Goal: Information Seeking & Learning: Learn about a topic

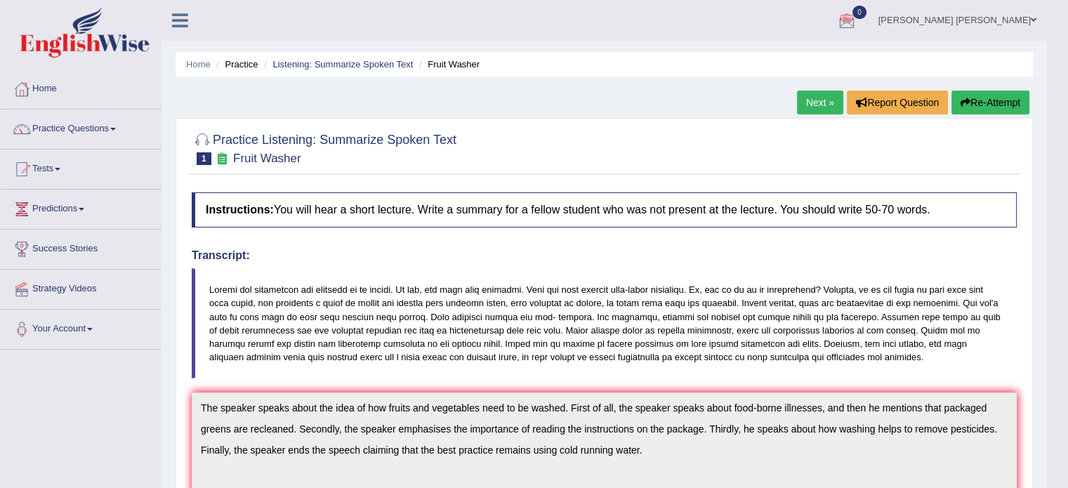
scroll to position [70, 0]
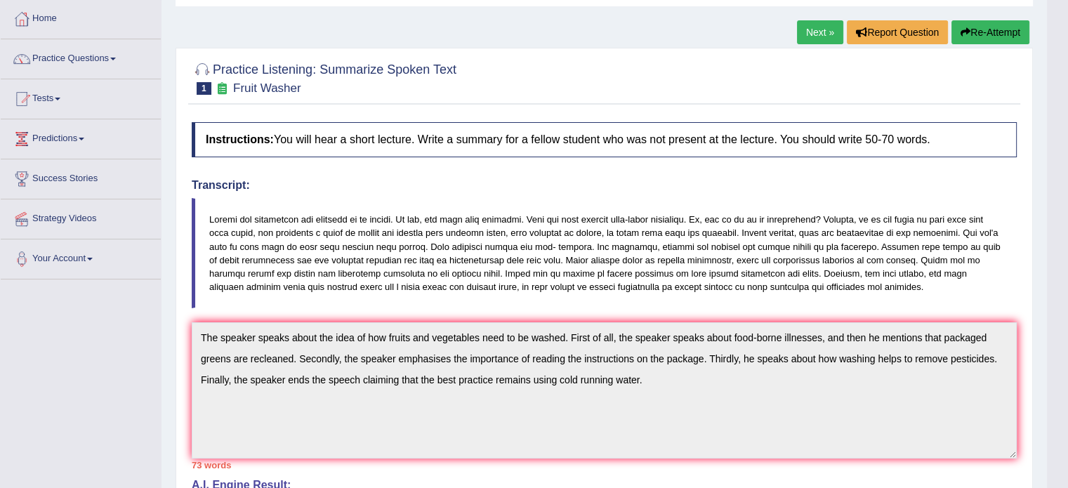
drag, startPoint x: 91, startPoint y: 57, endPoint x: 66, endPoint y: 82, distance: 35.7
click at [545, 91] on div at bounding box center [604, 77] width 825 height 43
click at [67, 56] on link "Practice Questions" at bounding box center [81, 56] width 160 height 35
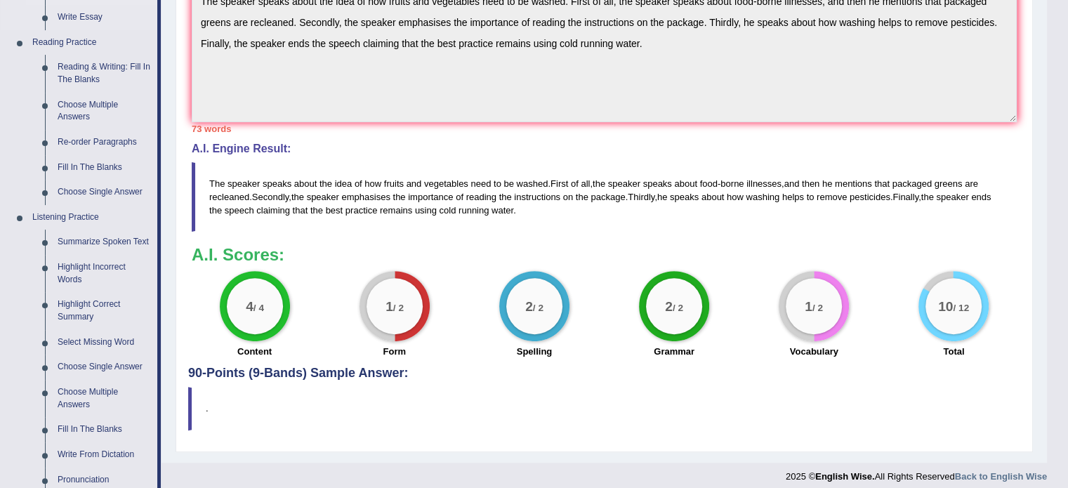
scroll to position [421, 0]
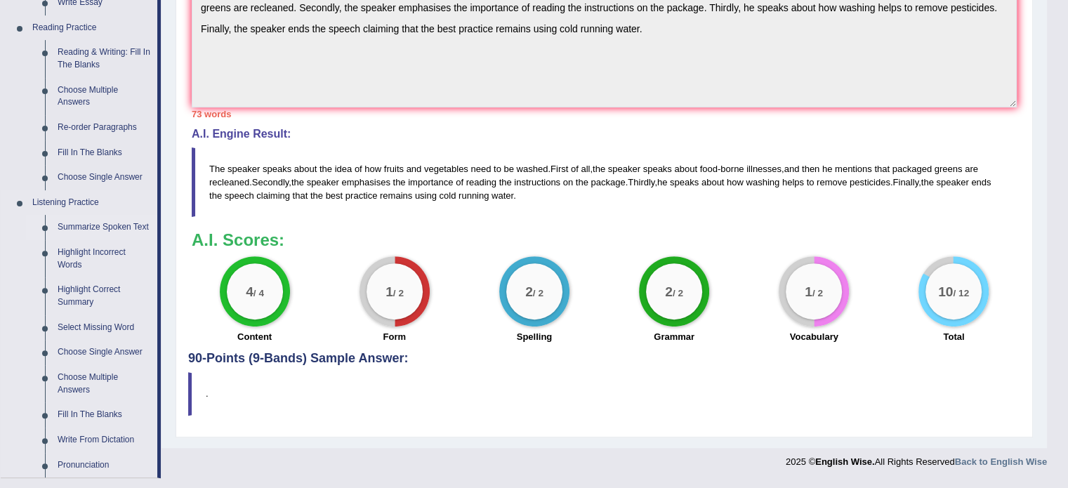
click at [103, 220] on link "Summarize Spoken Text" at bounding box center [104, 227] width 106 height 25
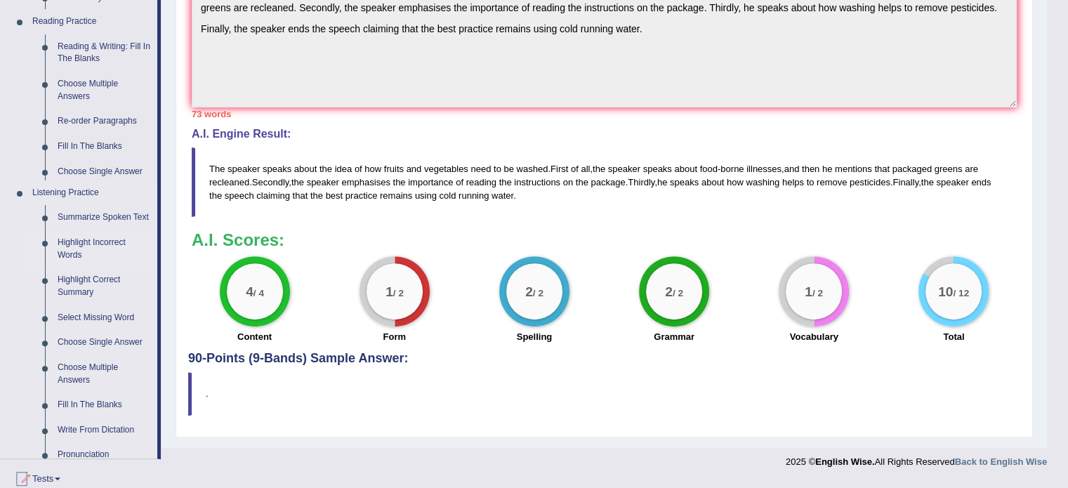
scroll to position [414, 0]
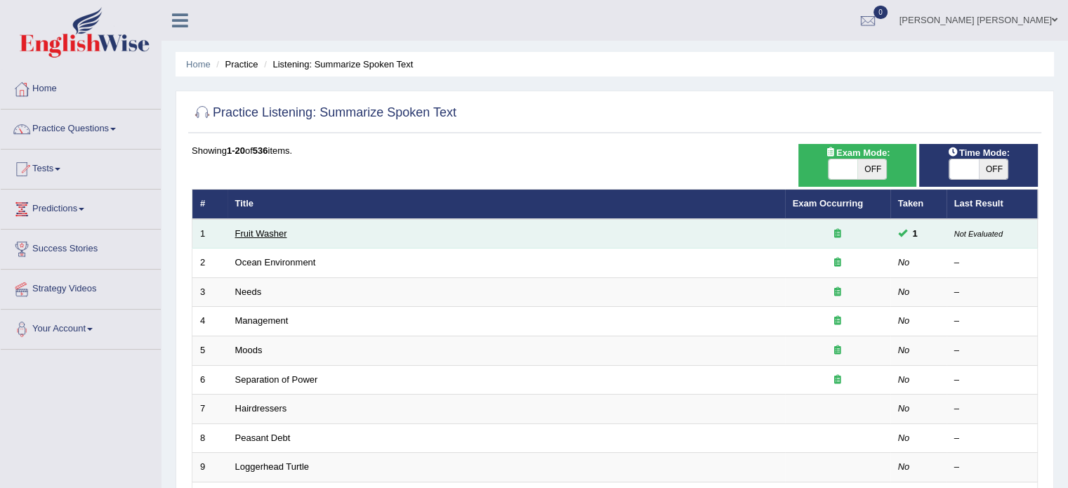
click at [268, 232] on link "Fruit Washer" at bounding box center [261, 233] width 52 height 11
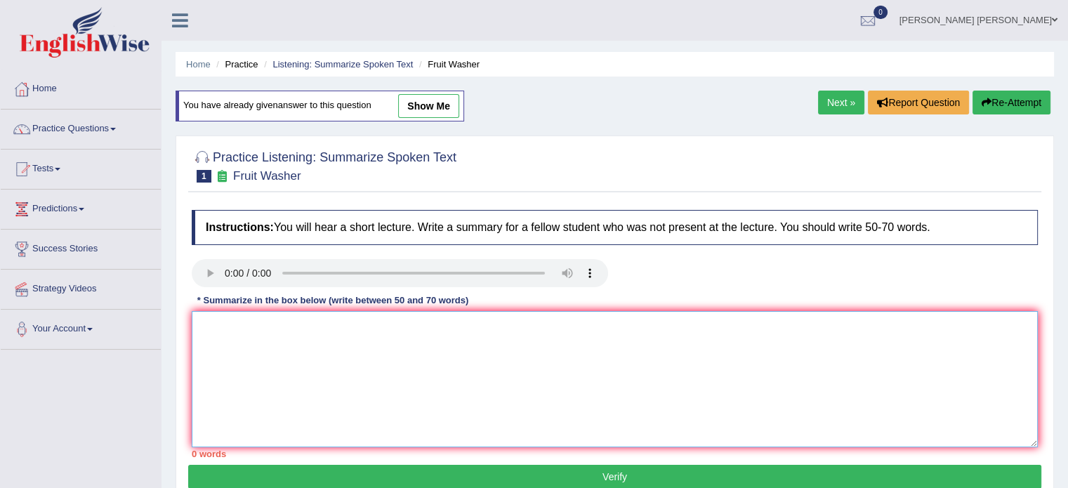
click at [257, 319] on textarea at bounding box center [615, 379] width 846 height 136
drag, startPoint x: 408, startPoint y: 314, endPoint x: 407, endPoint y: 336, distance: 22.5
click at [408, 314] on textarea at bounding box center [615, 379] width 846 height 136
paste textarea "The speaker provided a comprehensive overview of [main topic], highlighting sev…"
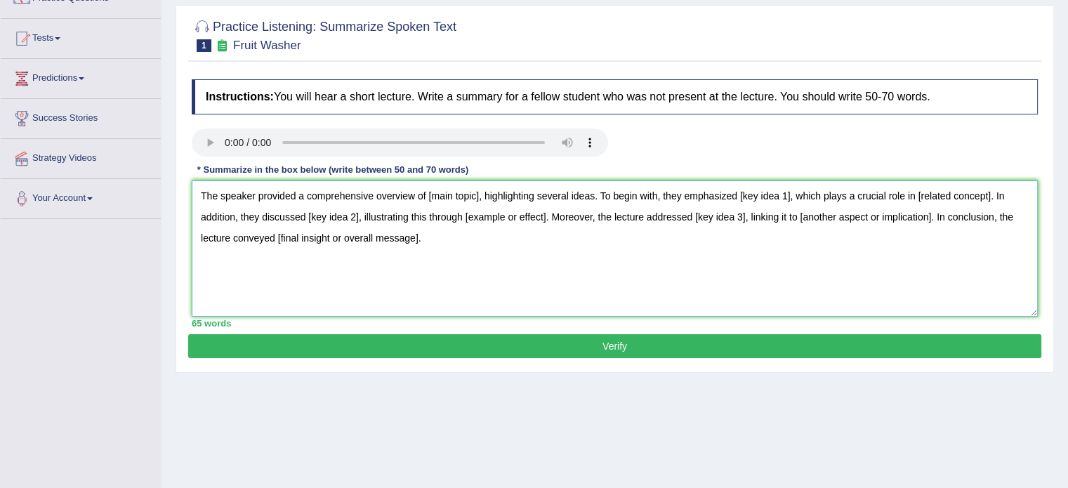
scroll to position [140, 0]
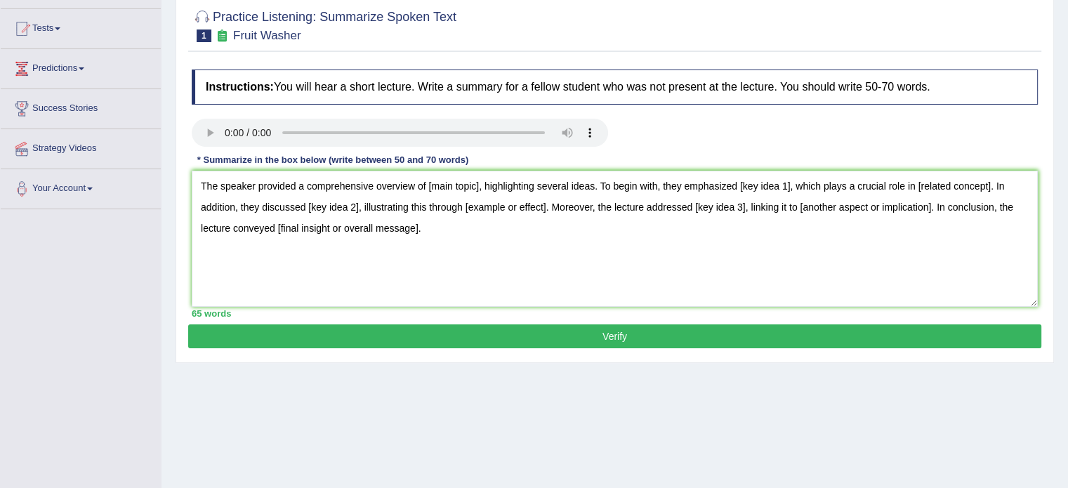
click at [56, 260] on div "Toggle navigation Home Practice Questions Speaking Practice Read Aloud Repeat S…" at bounding box center [534, 225] width 1068 height 730
click at [421, 227] on textarea "The speaker provided a comprehensive overview of [main topic], highlighting sev…" at bounding box center [615, 239] width 846 height 136
click at [419, 223] on textarea "The speaker provided a comprehensive overview of [main topic], highlighting sev…" at bounding box center [615, 239] width 846 height 136
click at [448, 221] on textarea "The speaker provided a comprehensive overview of [main topic], highlighting sev…" at bounding box center [615, 239] width 846 height 136
drag, startPoint x: 256, startPoint y: 185, endPoint x: 424, endPoint y: 193, distance: 168.7
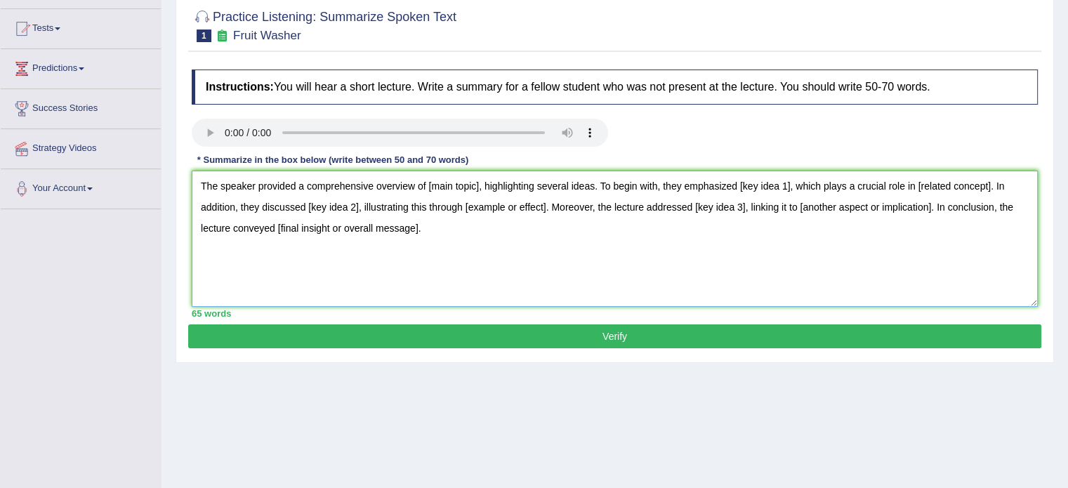
click at [424, 193] on textarea "The speaker provided a comprehensive overview of [main topic], highlighting sev…" at bounding box center [615, 239] width 846 height 136
drag, startPoint x: 966, startPoint y: 183, endPoint x: 1010, endPoint y: 185, distance: 43.6
click at [1010, 185] on textarea "The speaker discussed about [main topic], highlighting several ideas. To begin …" at bounding box center [615, 239] width 846 height 136
click at [309, 207] on textarea "The speaker discussed about [main topic], highlighting several ideas. To begin …" at bounding box center [615, 239] width 846 height 136
drag, startPoint x: 489, startPoint y: 207, endPoint x: 583, endPoint y: 213, distance: 94.3
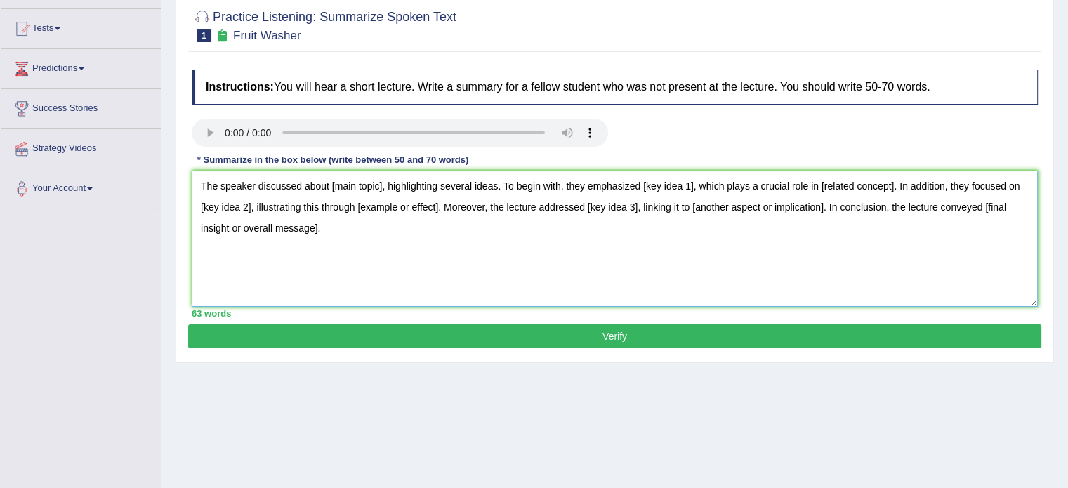
click at [583, 213] on textarea "The speaker discussed about [main topic], highlighting several ideas. To begin …" at bounding box center [615, 239] width 846 height 136
drag, startPoint x: 201, startPoint y: 184, endPoint x: 1028, endPoint y: 222, distance: 828.0
click at [1028, 222] on textarea "The speaker discussed about [main topic], highlighting several ideas. To begin …" at bounding box center [615, 239] width 846 height 136
type textarea "The speaker discussed about [main topic], highlighting several ideas. To begin …"
click at [534, 234] on textarea "The speaker discussed about [main topic], highlighting several ideas. To begin …" at bounding box center [615, 239] width 846 height 136
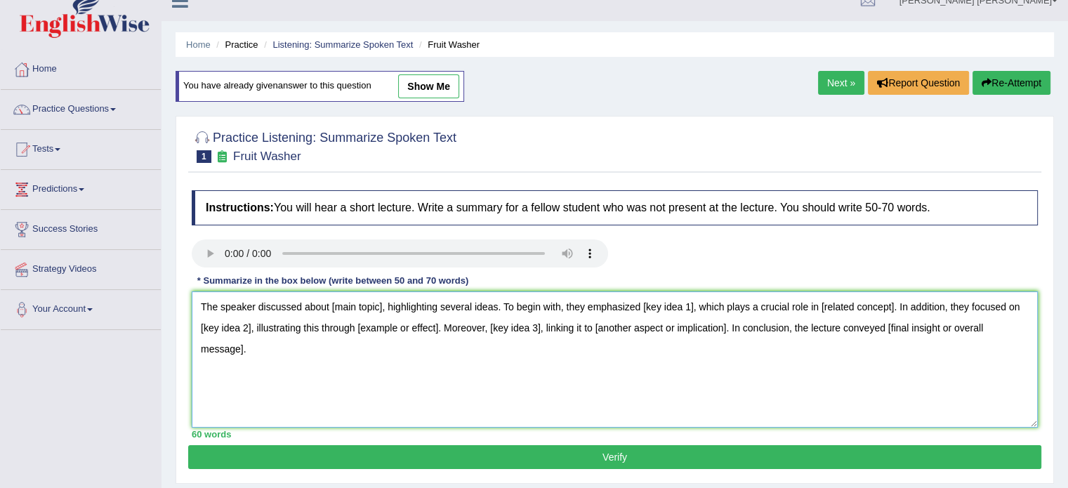
scroll to position [0, 0]
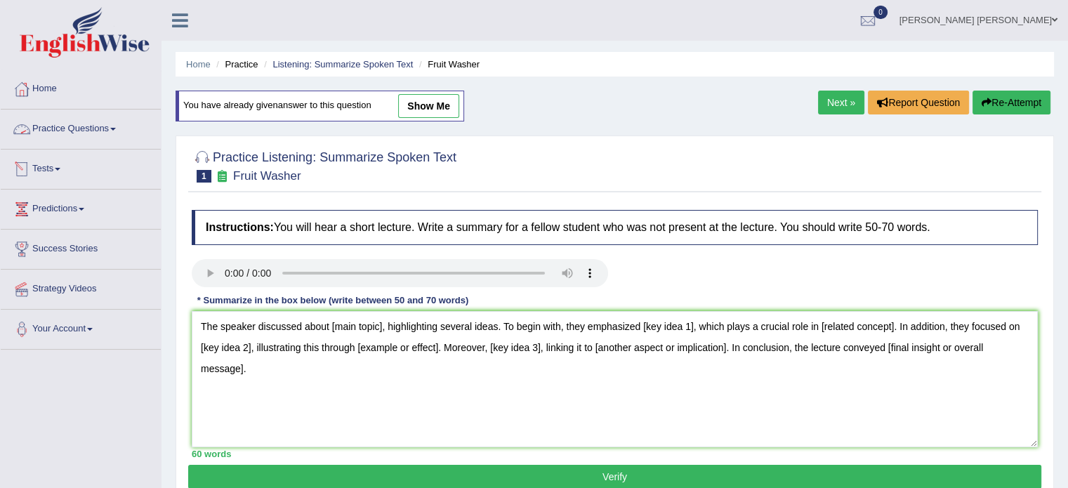
click at [91, 128] on link "Practice Questions" at bounding box center [81, 127] width 160 height 35
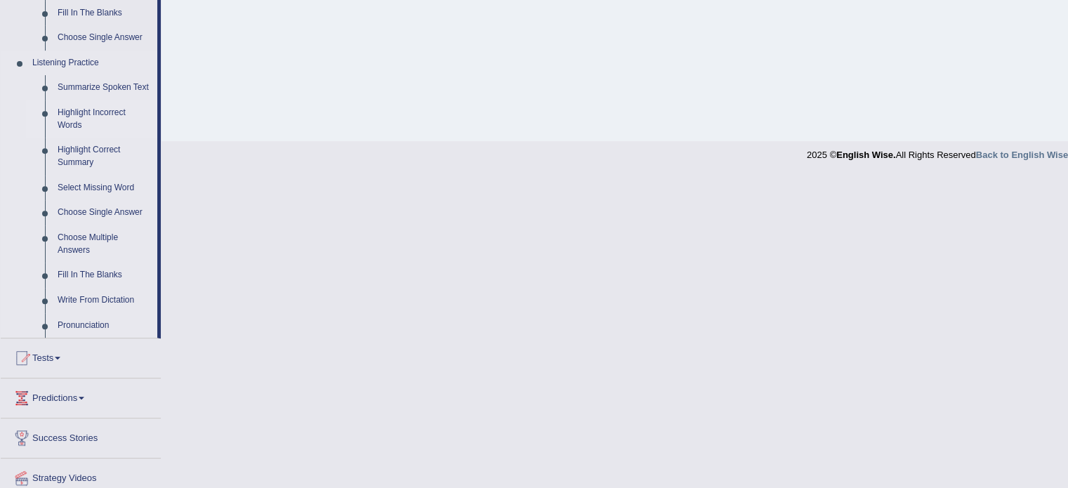
scroll to position [562, 0]
click at [81, 153] on link "Highlight Correct Summary" at bounding box center [104, 155] width 106 height 37
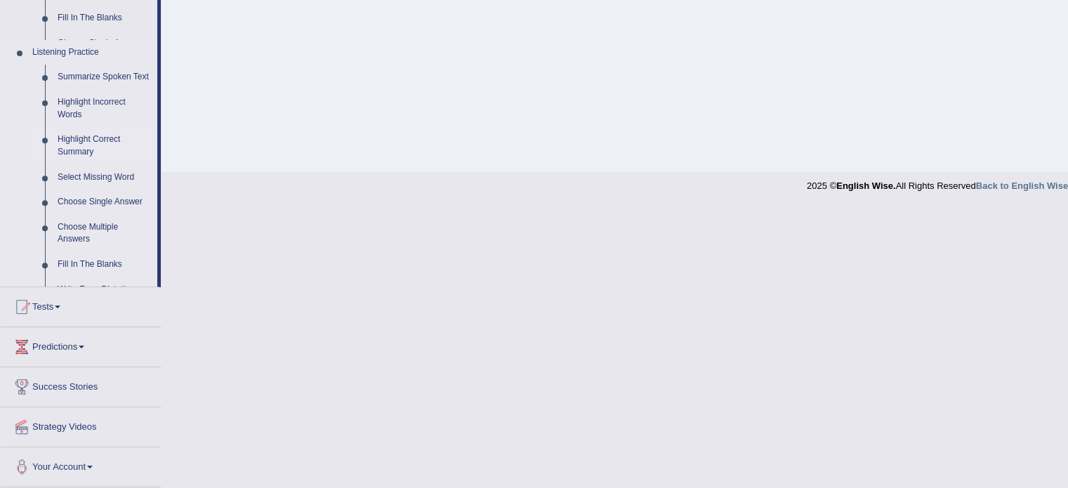
scroll to position [249, 0]
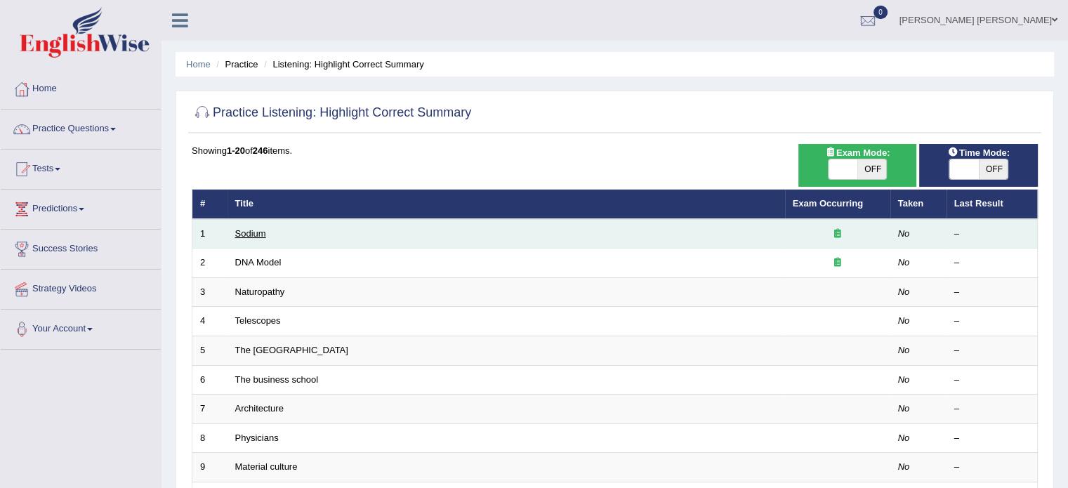
click at [250, 232] on link "Sodium" at bounding box center [250, 233] width 31 height 11
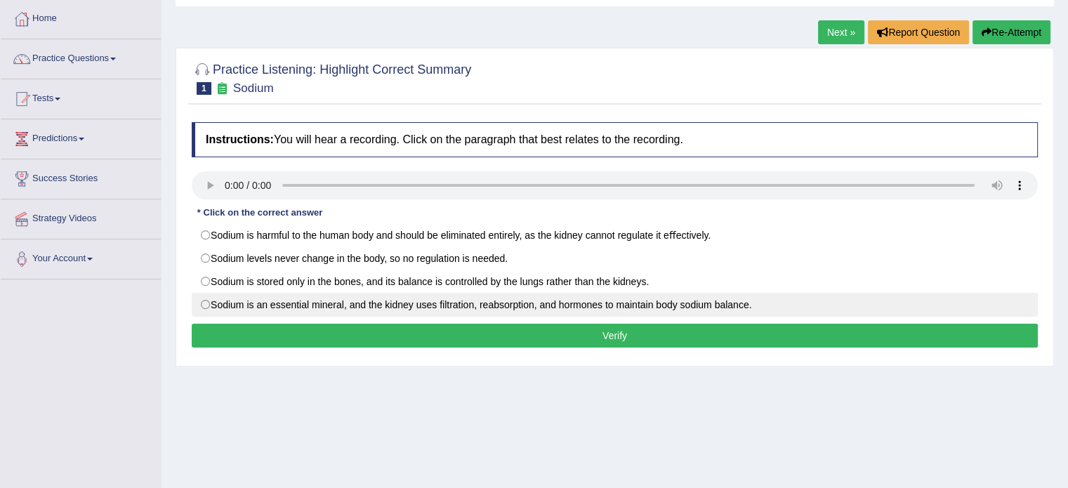
scroll to position [70, 0]
click at [200, 307] on label "Sodium is an essential mineral, and the kidney uses ﬁltration, reabsorption, an…" at bounding box center [615, 305] width 846 height 24
radio input "true"
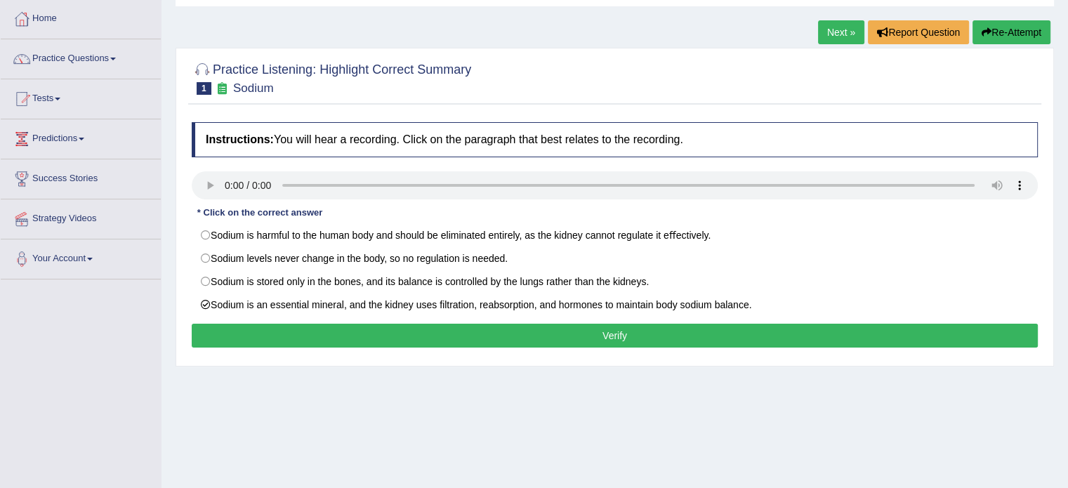
click at [219, 334] on button "Verify" at bounding box center [615, 336] width 846 height 24
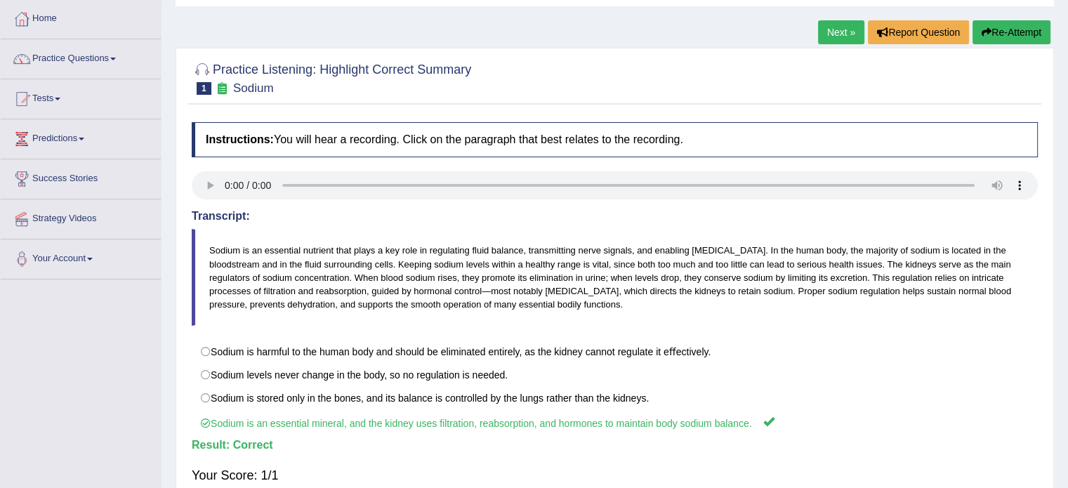
click at [831, 36] on link "Next »" at bounding box center [841, 32] width 46 height 24
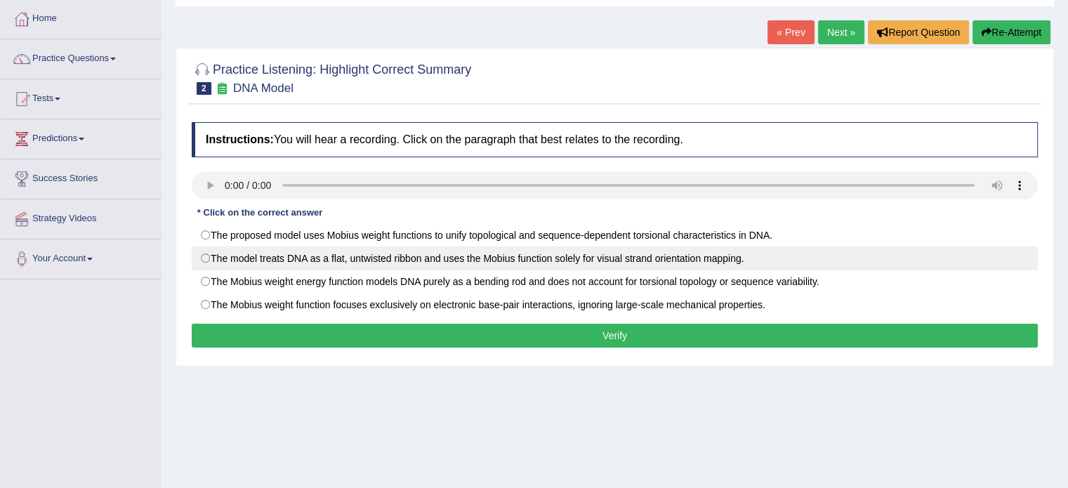
click at [715, 258] on label "The model treats DNA as a ﬂat, untwisted ribbon and uses the Mobius function so…" at bounding box center [615, 258] width 846 height 24
radio input "true"
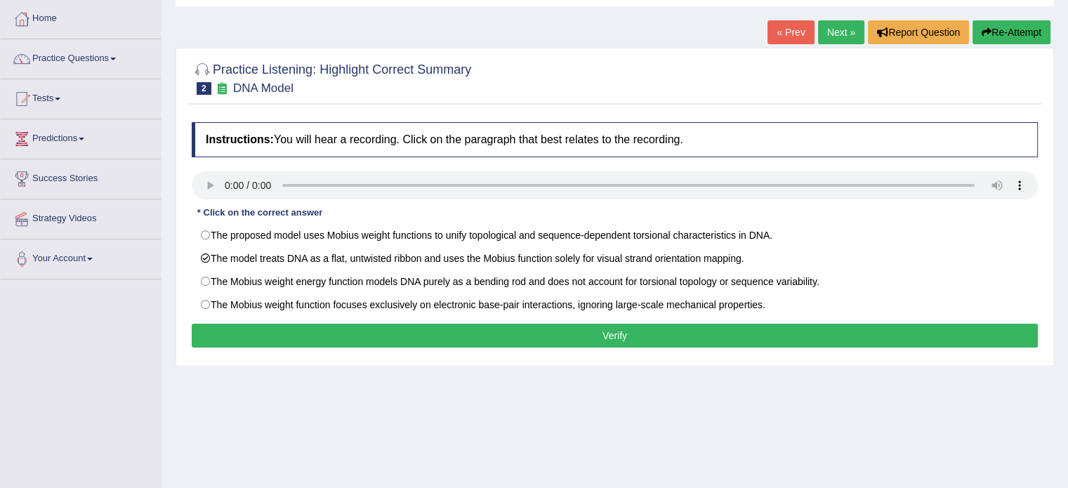
click at [675, 334] on button "Verify" at bounding box center [615, 336] width 846 height 24
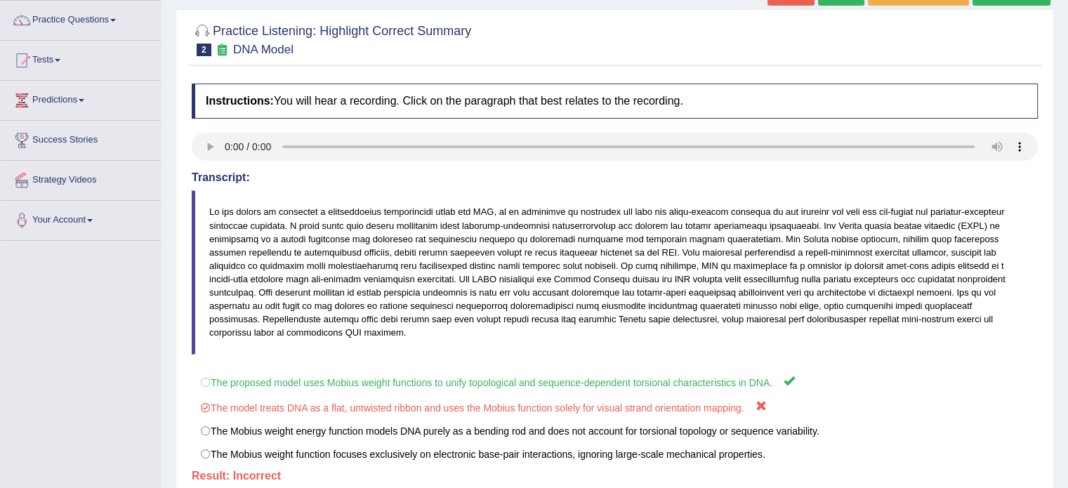
scroll to position [179, 0]
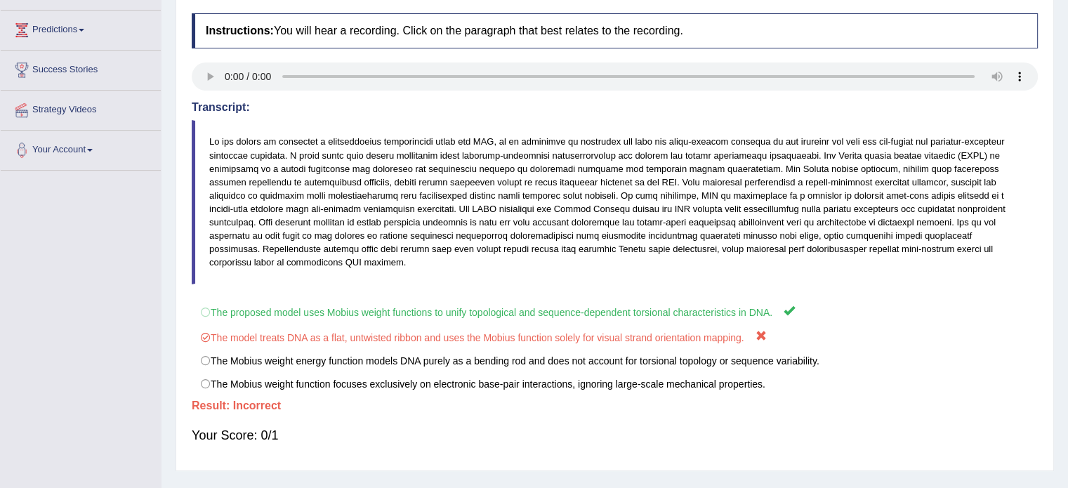
drag, startPoint x: 93, startPoint y: 218, endPoint x: 84, endPoint y: 217, distance: 8.5
click at [93, 218] on div "Toggle navigation Home Practice Questions Speaking Practice Read Aloud Repeat S…" at bounding box center [534, 186] width 1068 height 730
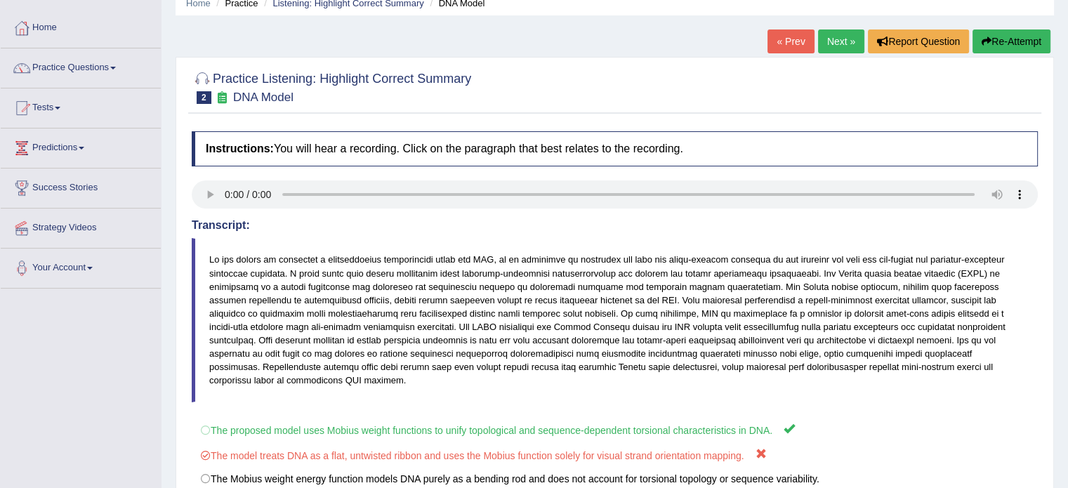
scroll to position [0, 0]
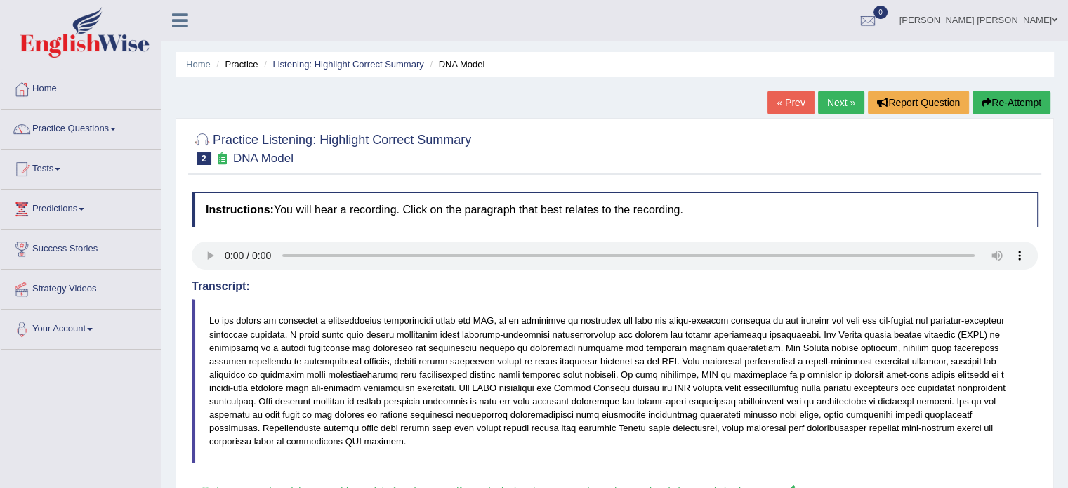
click at [821, 232] on div "Instructions: You will hear a recording. Click on the paragraph that best relat…" at bounding box center [614, 413] width 853 height 457
click at [65, 128] on link "Practice Questions" at bounding box center [81, 127] width 160 height 35
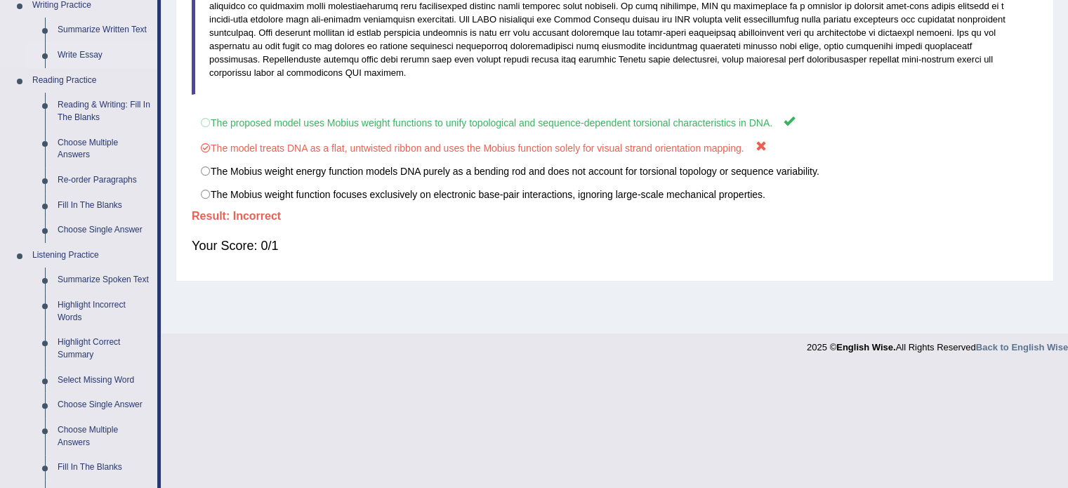
scroll to position [421, 0]
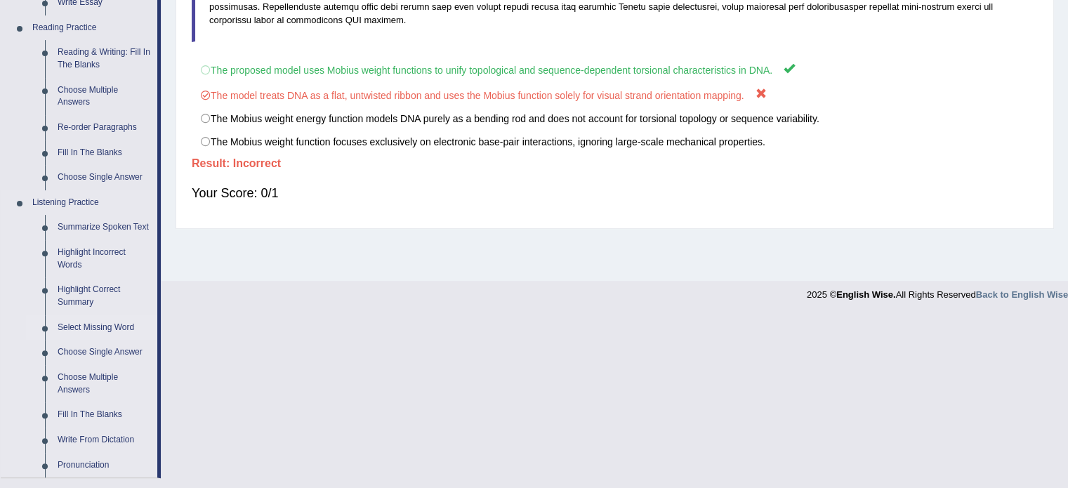
click at [92, 325] on link "Select Missing Word" at bounding box center [104, 327] width 106 height 25
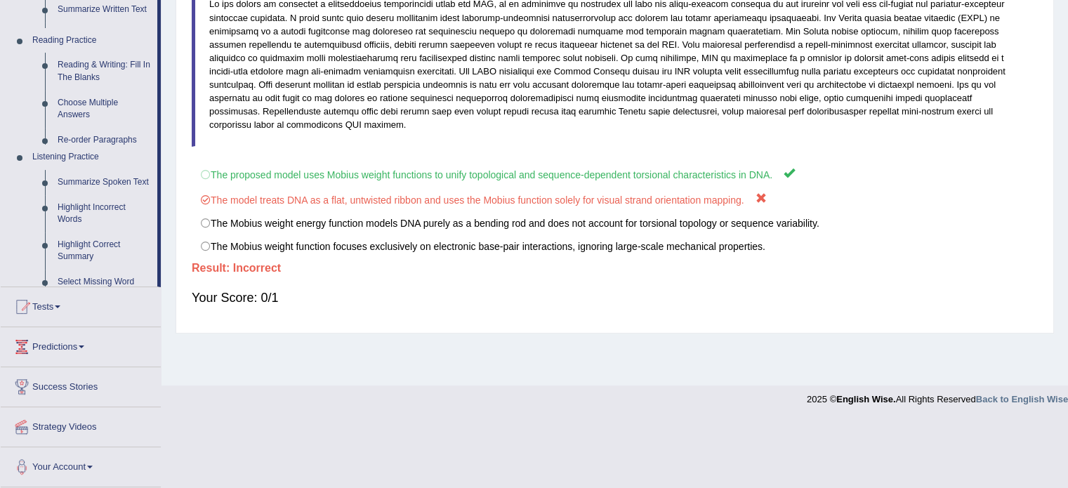
scroll to position [249, 0]
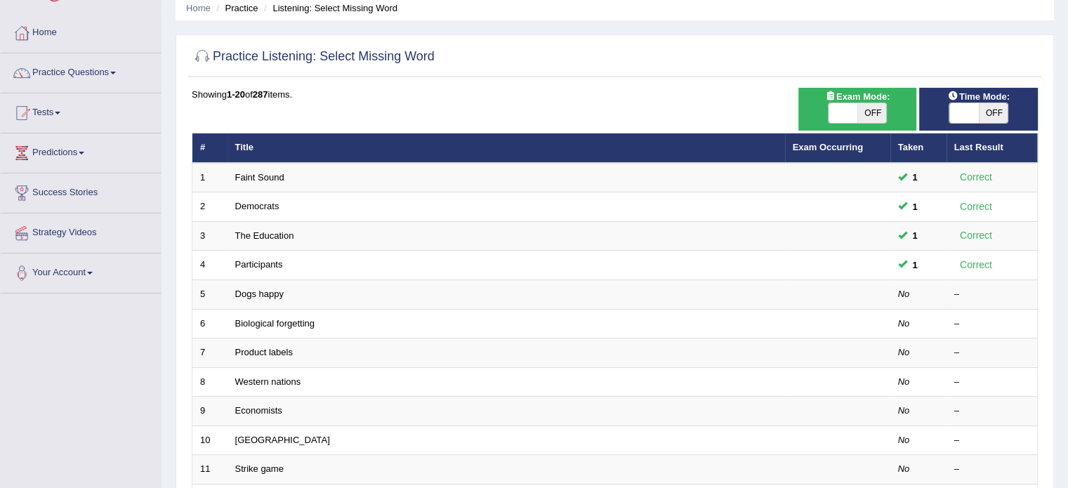
scroll to position [70, 0]
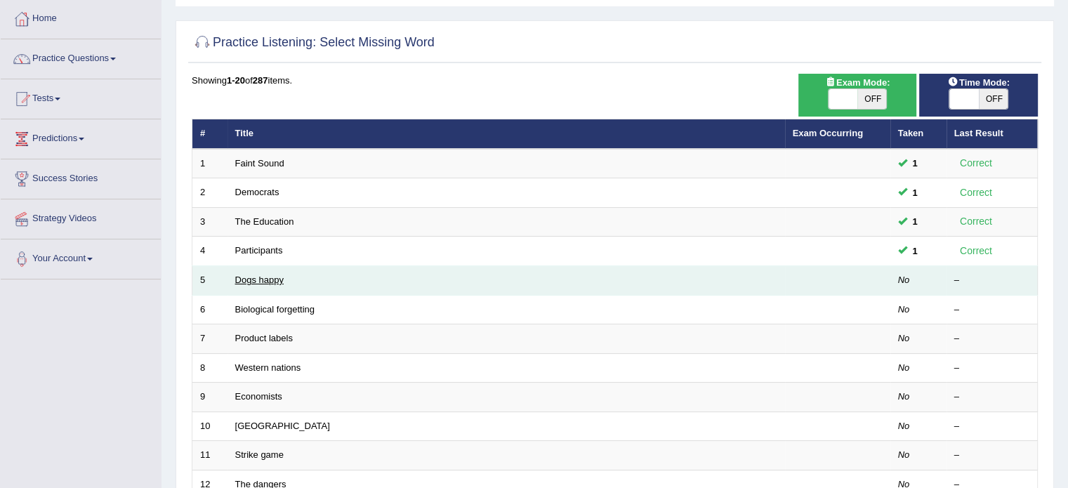
click at [270, 282] on link "Dogs happy" at bounding box center [259, 280] width 48 height 11
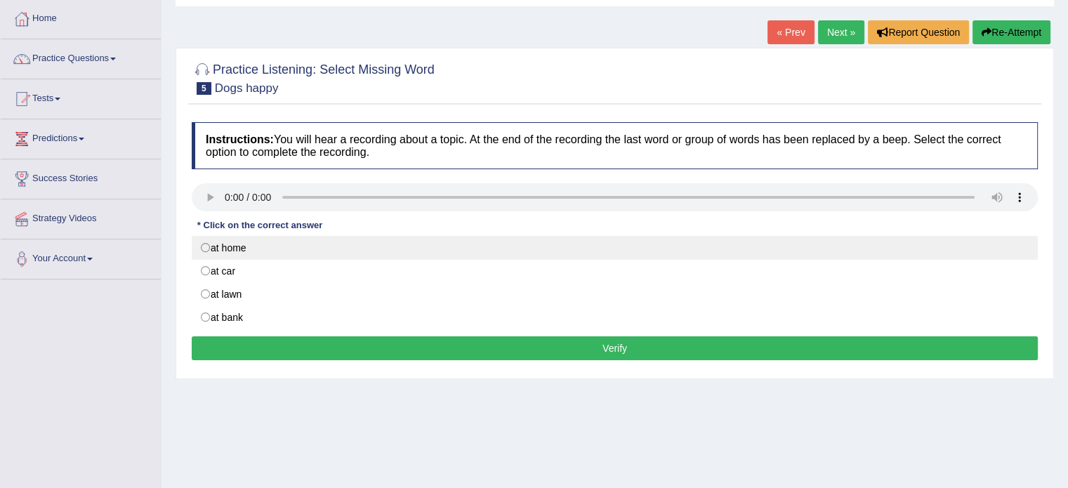
click at [396, 242] on label "at home" at bounding box center [615, 248] width 846 height 24
radio input "true"
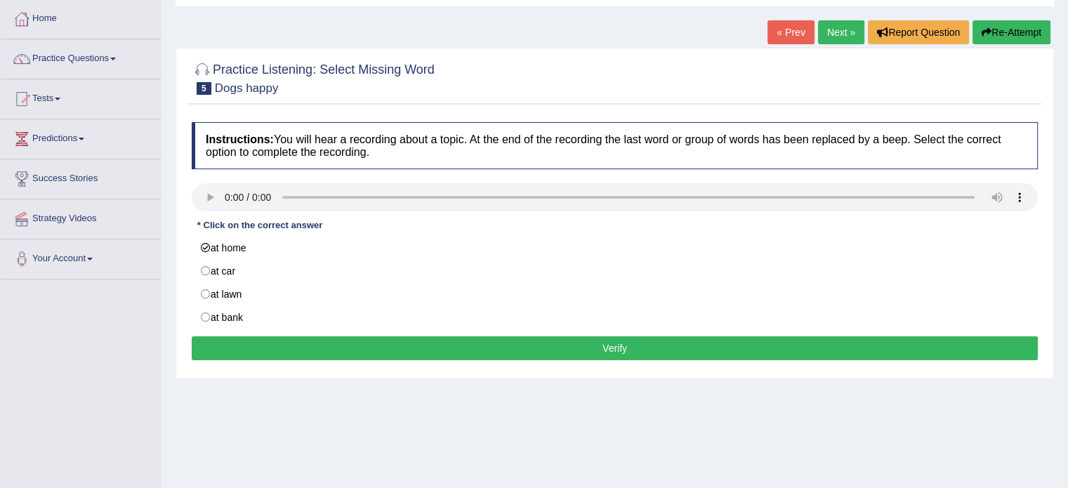
click at [376, 342] on button "Verify" at bounding box center [615, 348] width 846 height 24
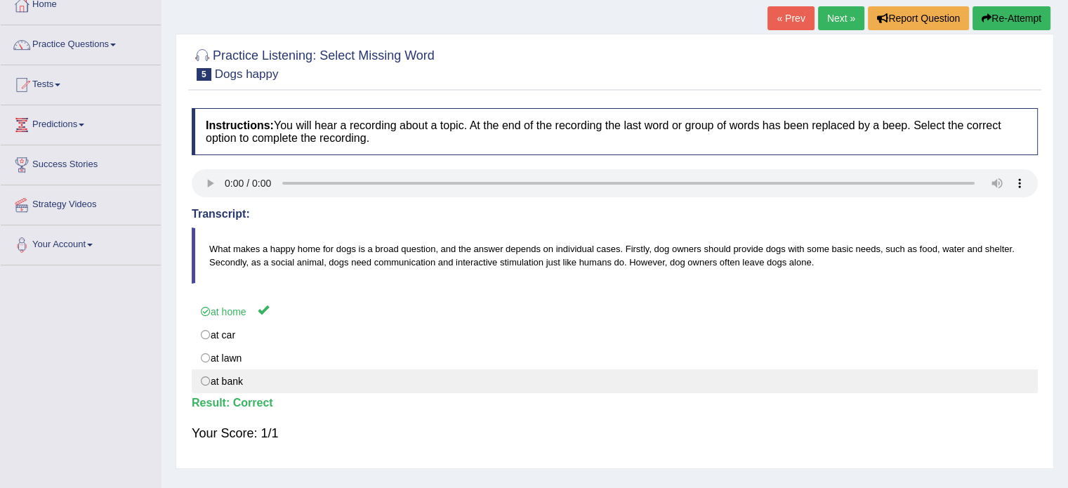
scroll to position [70, 0]
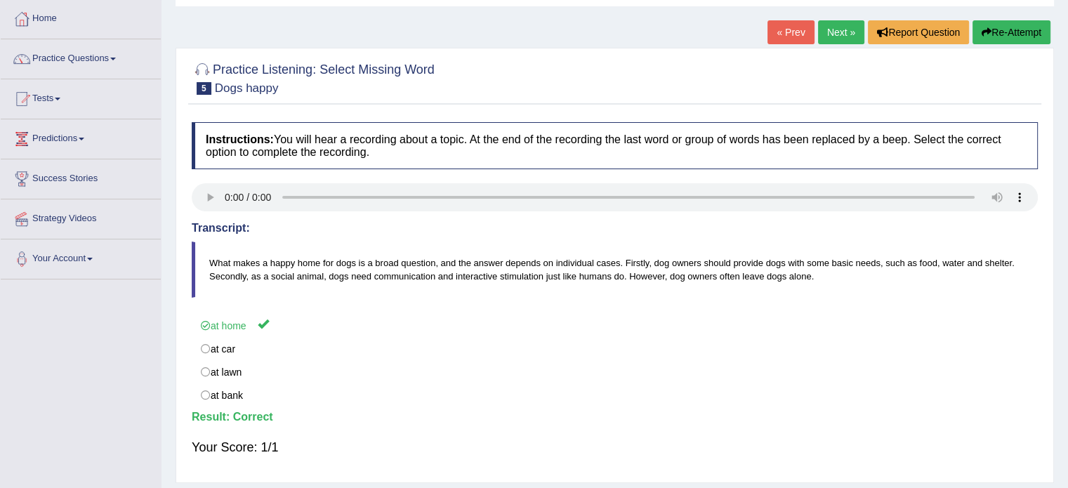
click at [827, 24] on link "Next »" at bounding box center [841, 32] width 46 height 24
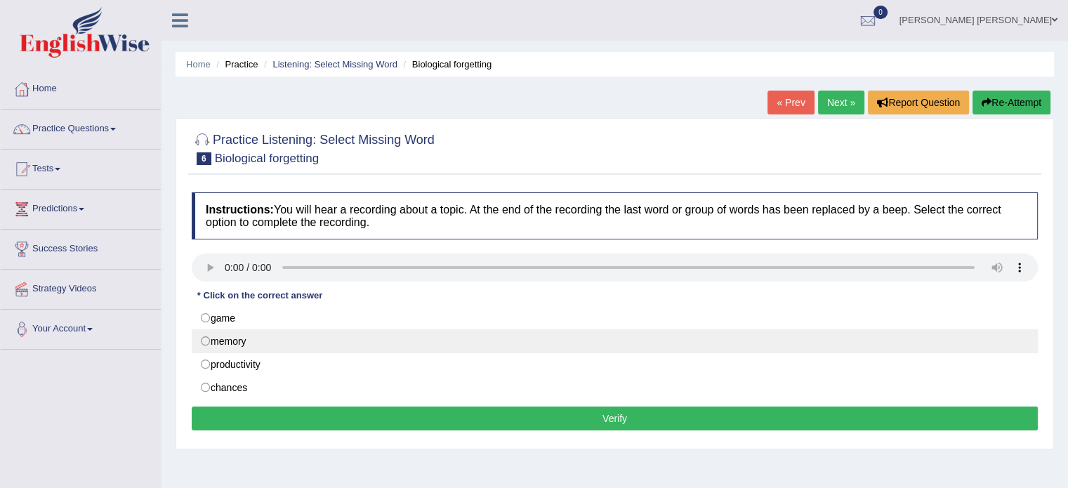
click at [306, 344] on label "memory" at bounding box center [615, 341] width 846 height 24
radio input "true"
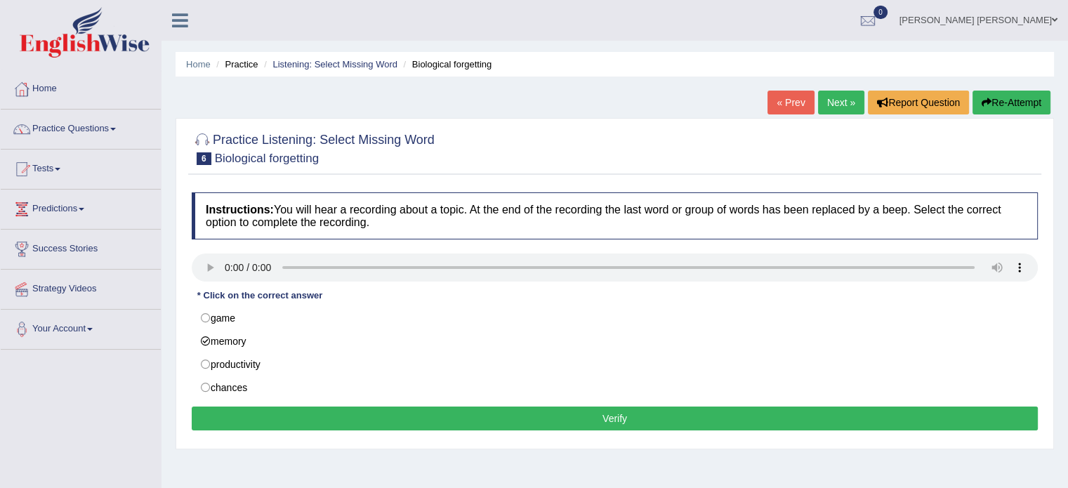
click at [289, 418] on button "Verify" at bounding box center [615, 419] width 846 height 24
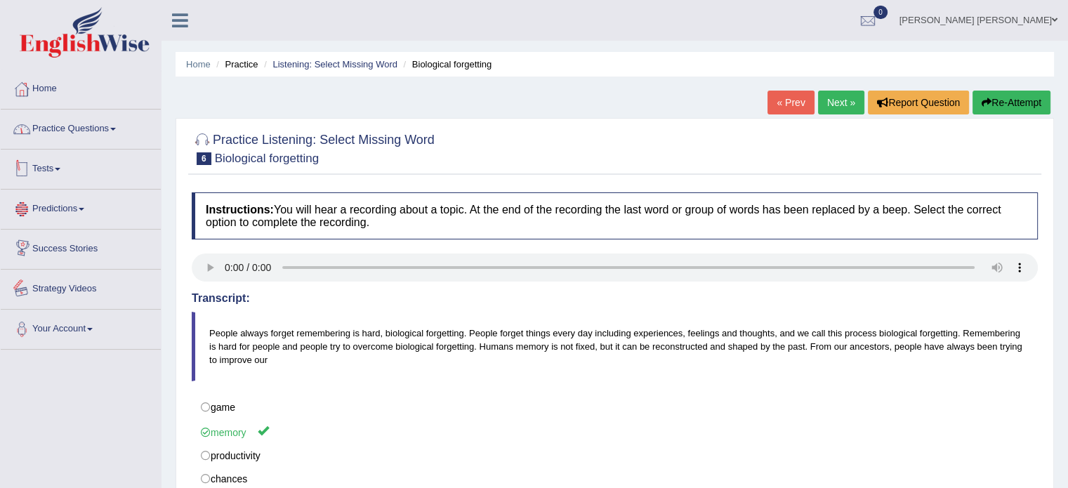
click at [98, 125] on link "Practice Questions" at bounding box center [81, 127] width 160 height 35
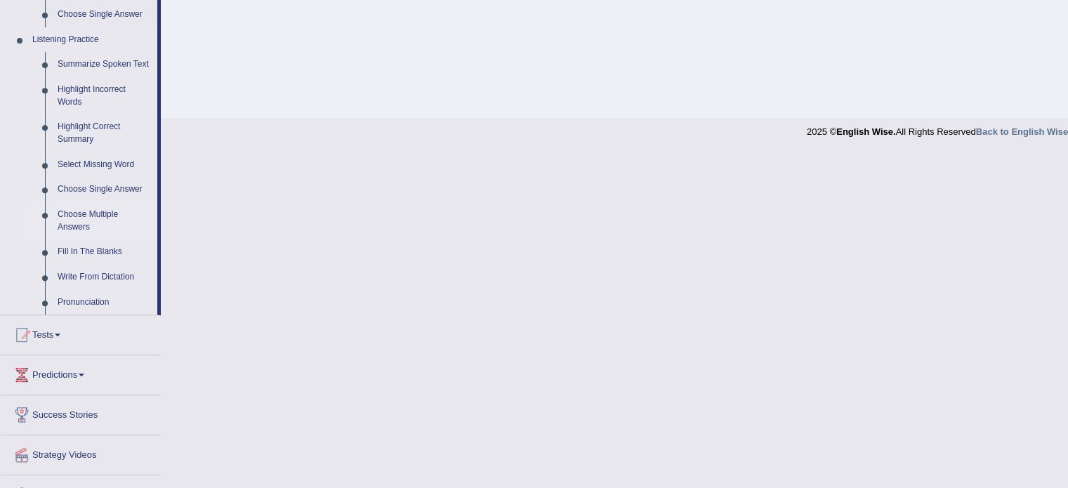
scroll to position [541, 0]
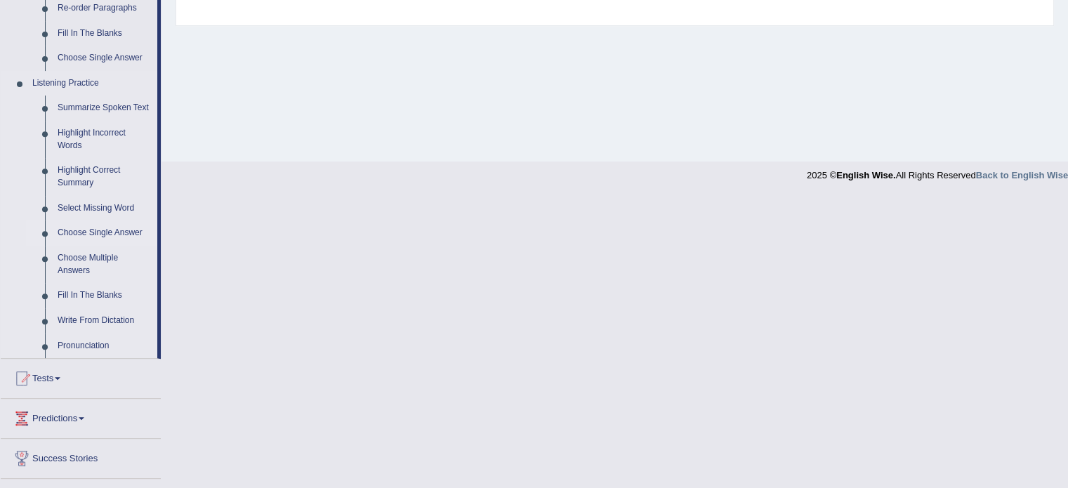
click at [91, 235] on link "Choose Single Answer" at bounding box center [104, 232] width 106 height 25
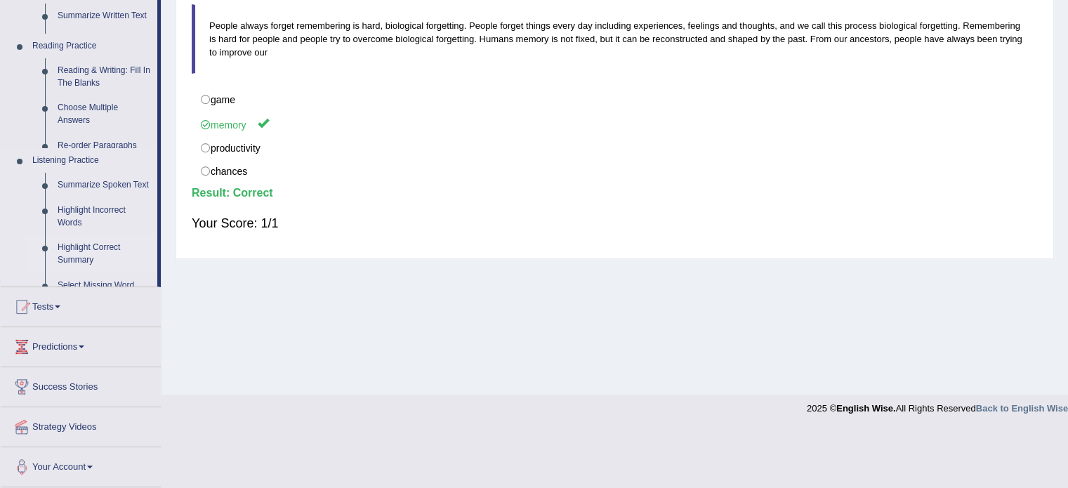
scroll to position [249, 0]
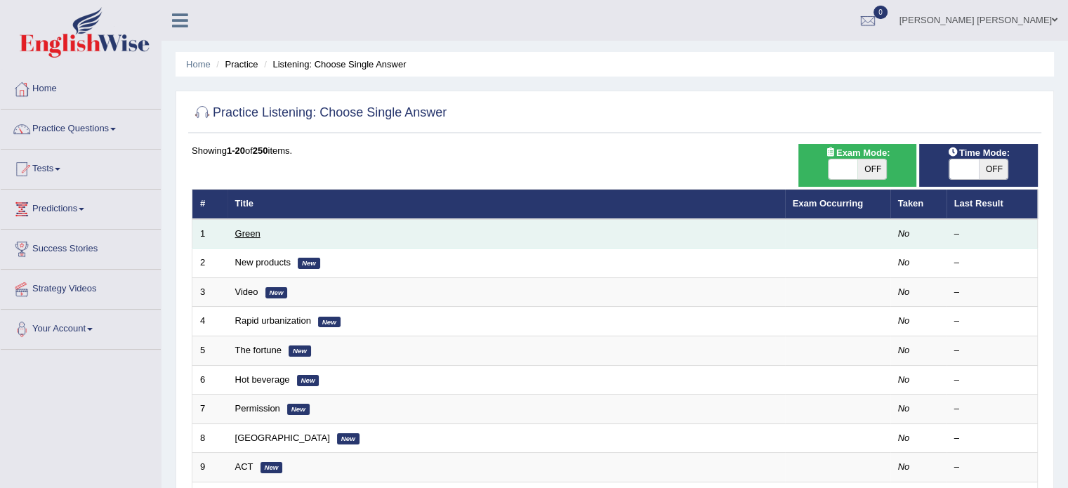
click at [243, 237] on link "Green" at bounding box center [247, 233] width 25 height 11
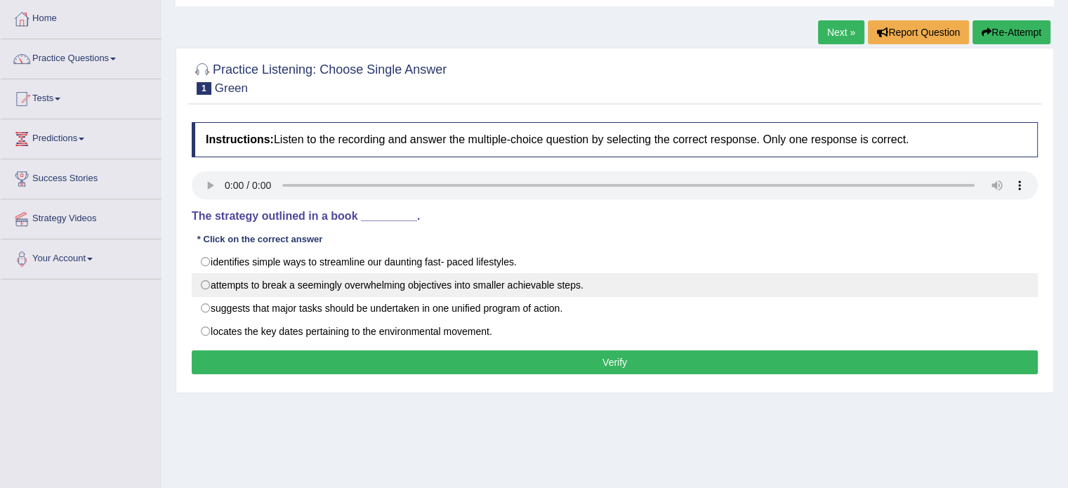
click at [582, 290] on label "attempts to break a seemingly overwhelming objectives into smaller achievable s…" at bounding box center [615, 285] width 846 height 24
radio input "true"
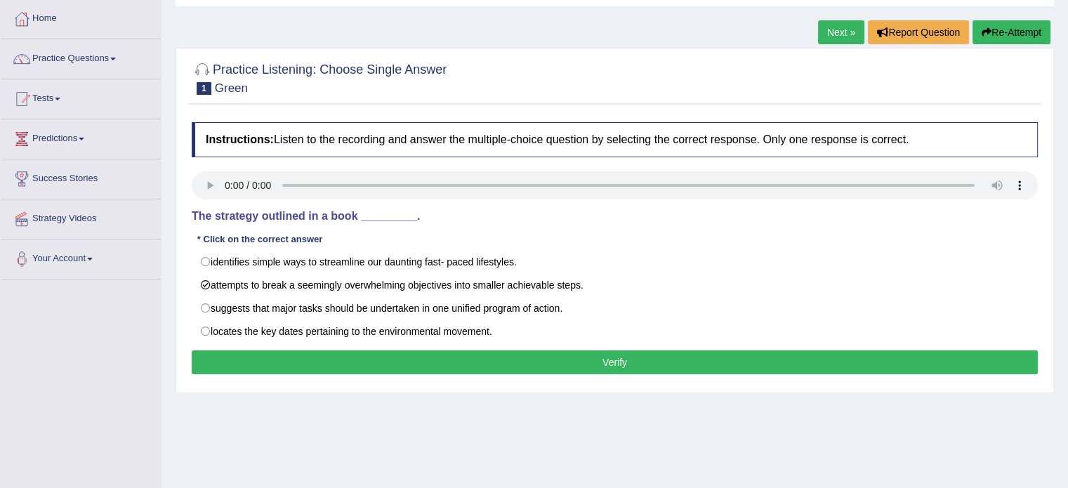
click at [545, 362] on button "Verify" at bounding box center [615, 362] width 846 height 24
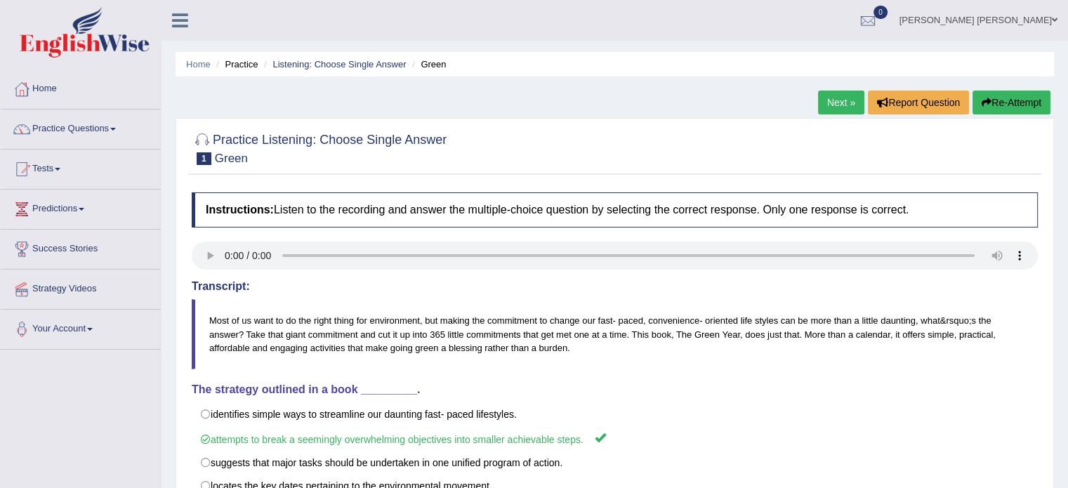
scroll to position [70, 0]
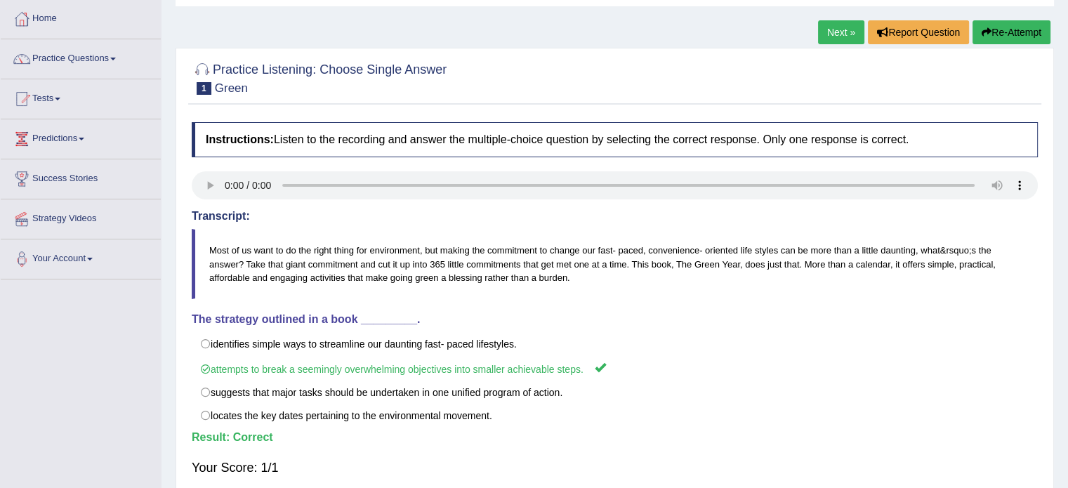
click at [836, 28] on link "Next »" at bounding box center [841, 32] width 46 height 24
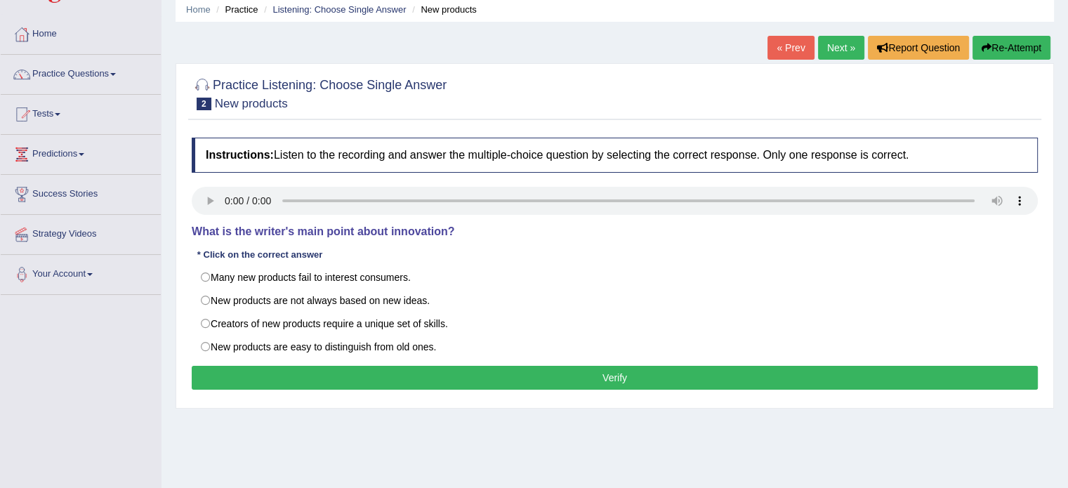
scroll to position [70, 0]
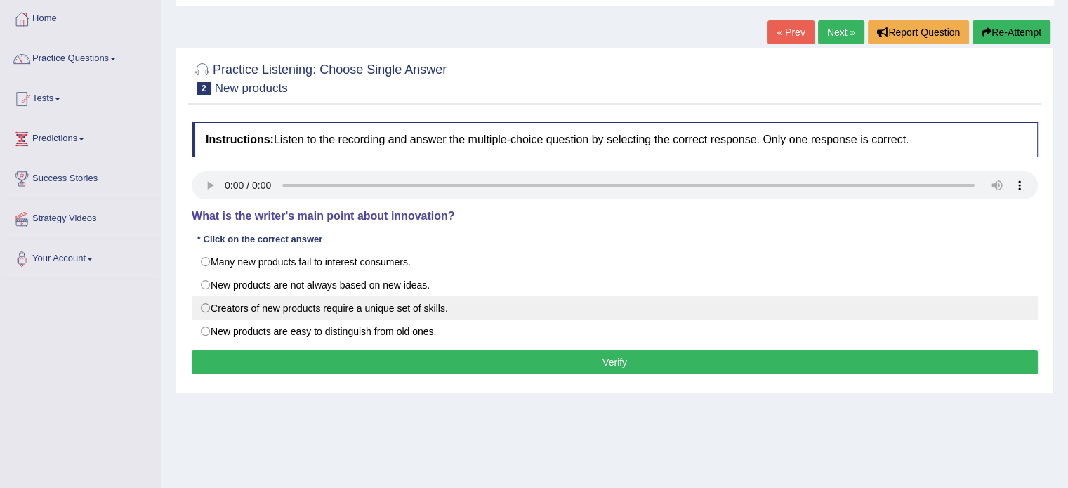
click at [501, 308] on label "Creators of new products require a unique set of skills." at bounding box center [615, 308] width 846 height 24
radio input "true"
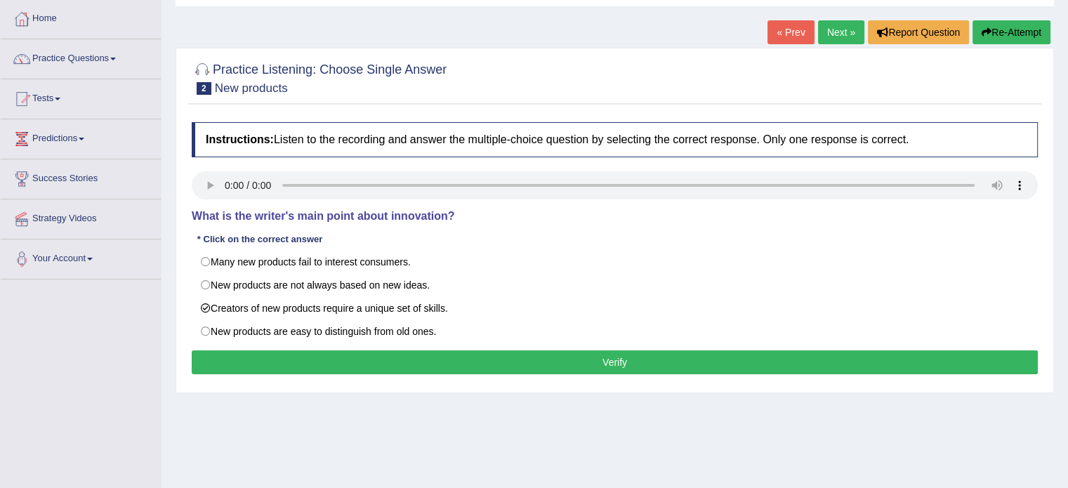
click at [497, 364] on button "Verify" at bounding box center [615, 362] width 846 height 24
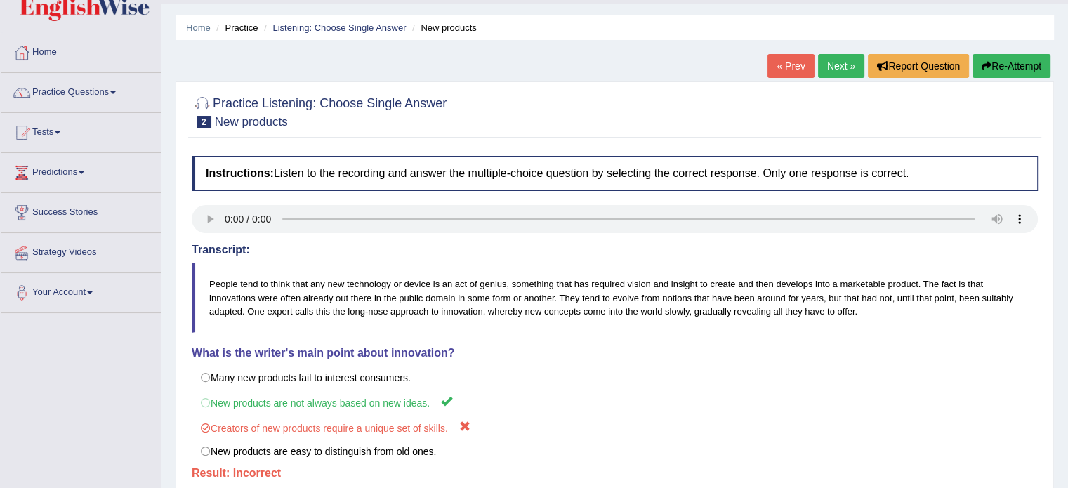
scroll to position [0, 0]
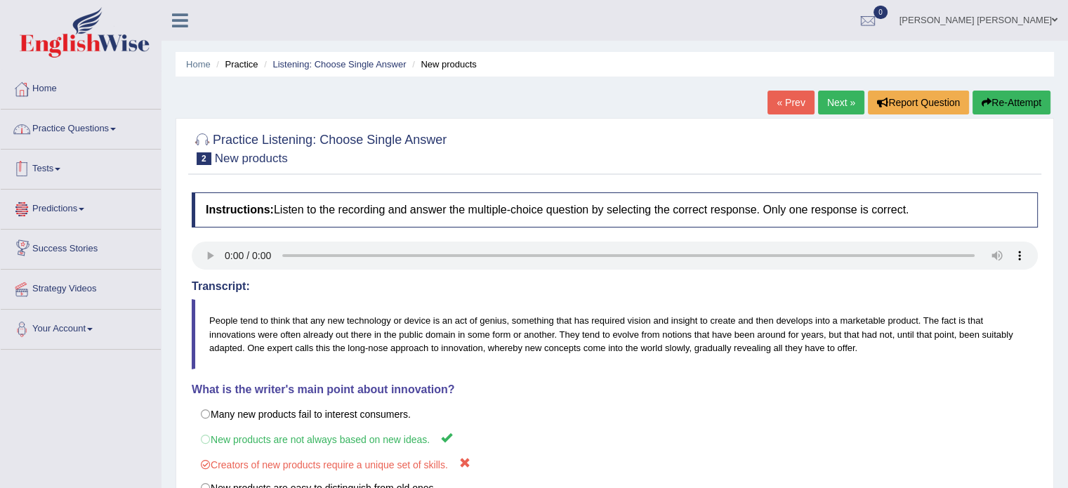
click at [72, 119] on link "Practice Questions" at bounding box center [81, 127] width 160 height 35
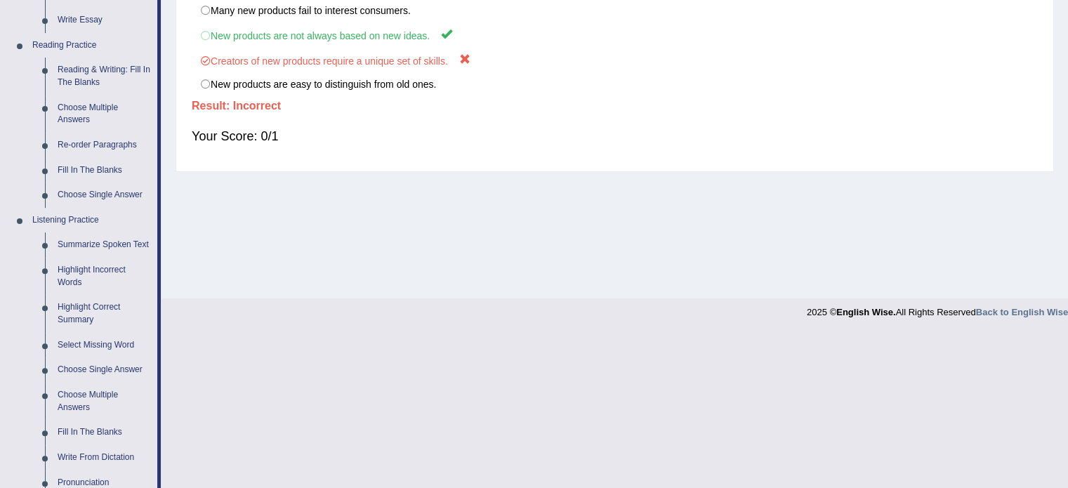
scroll to position [491, 0]
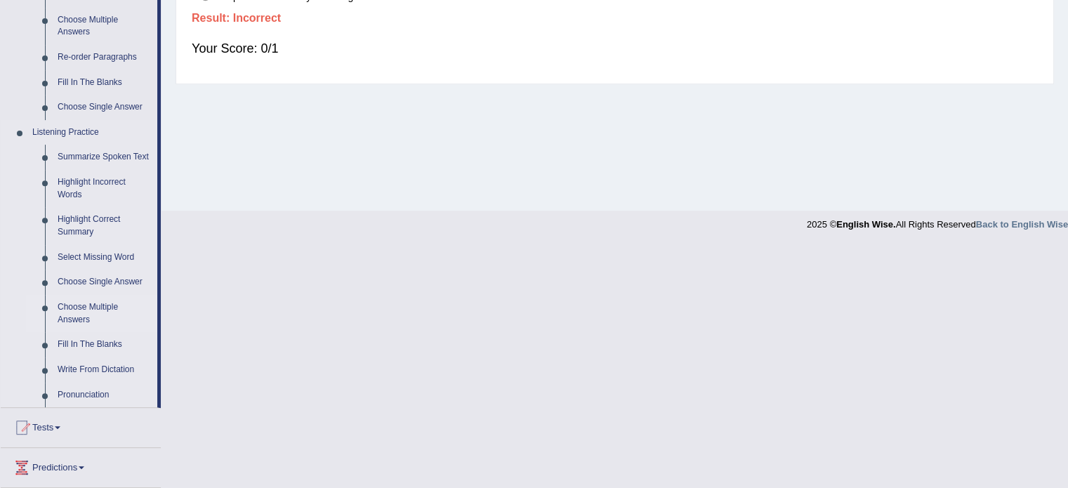
click at [75, 308] on link "Choose Multiple Answers" at bounding box center [104, 313] width 106 height 37
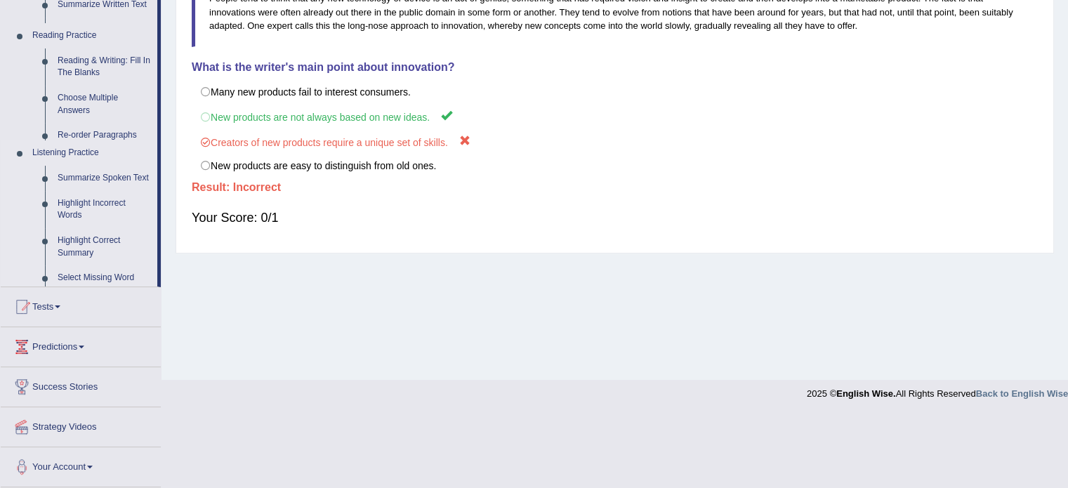
scroll to position [249, 0]
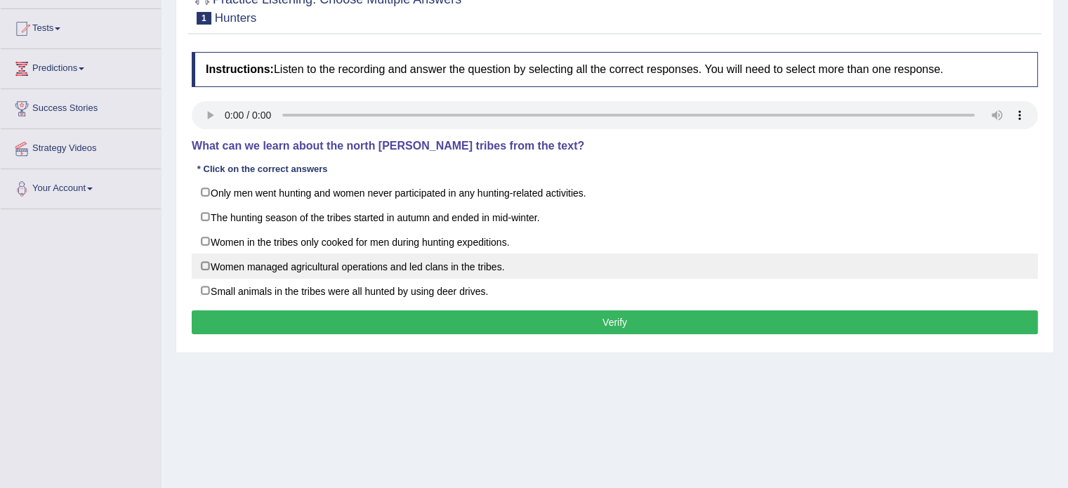
click at [490, 266] on label "Women managed agricultural operations and led clans in the tribes." at bounding box center [615, 265] width 846 height 25
checkbox input "true"
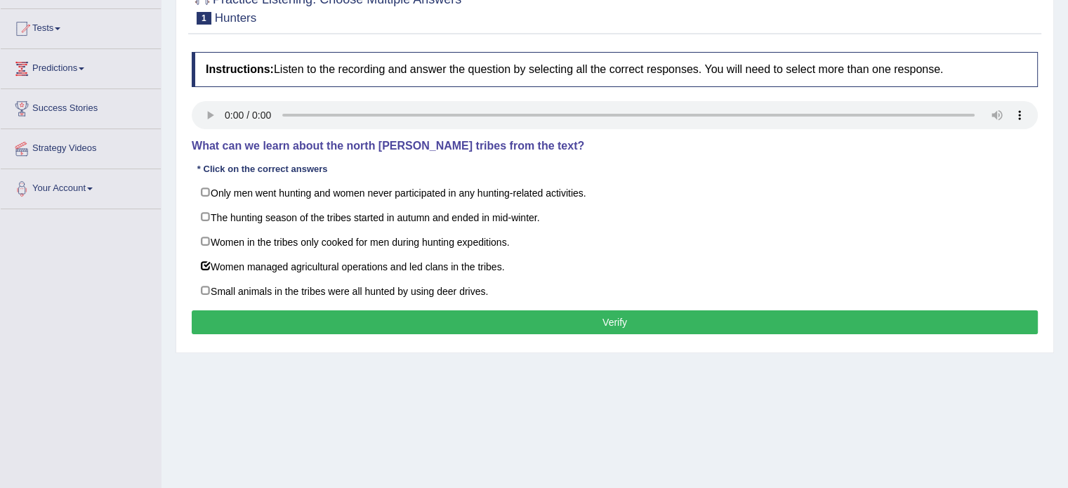
click at [489, 322] on button "Verify" at bounding box center [615, 322] width 846 height 24
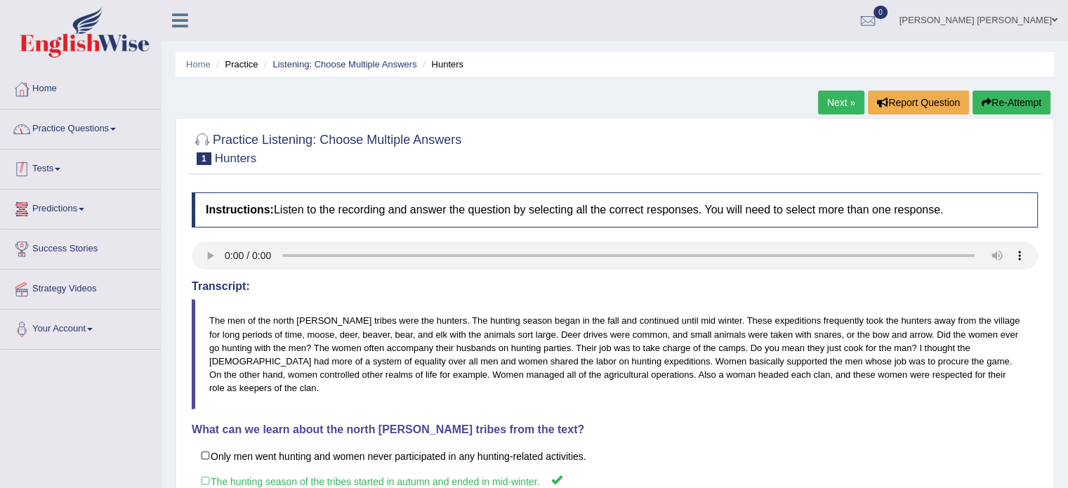
click at [65, 133] on link "Practice Questions" at bounding box center [81, 127] width 160 height 35
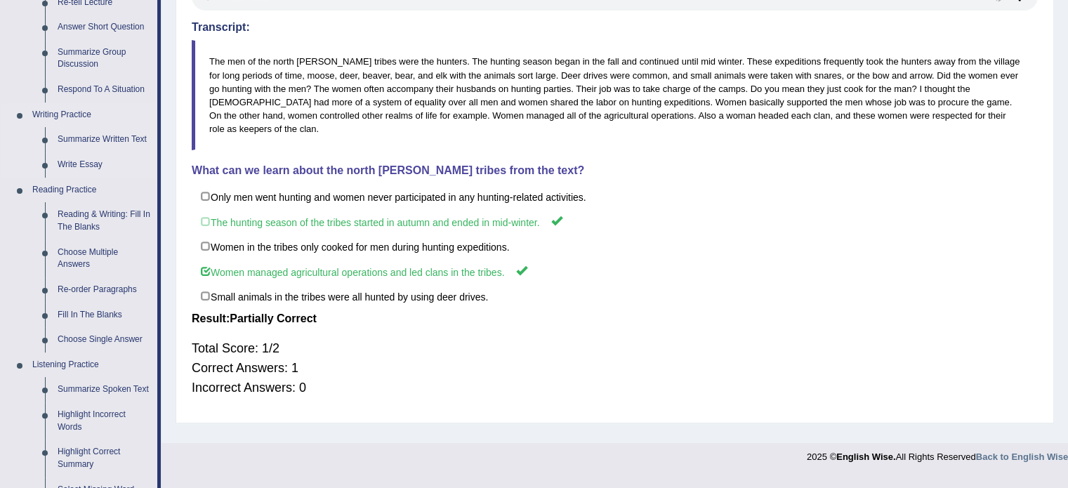
scroll to position [260, 0]
click at [104, 139] on link "Summarize Written Text" at bounding box center [104, 138] width 106 height 25
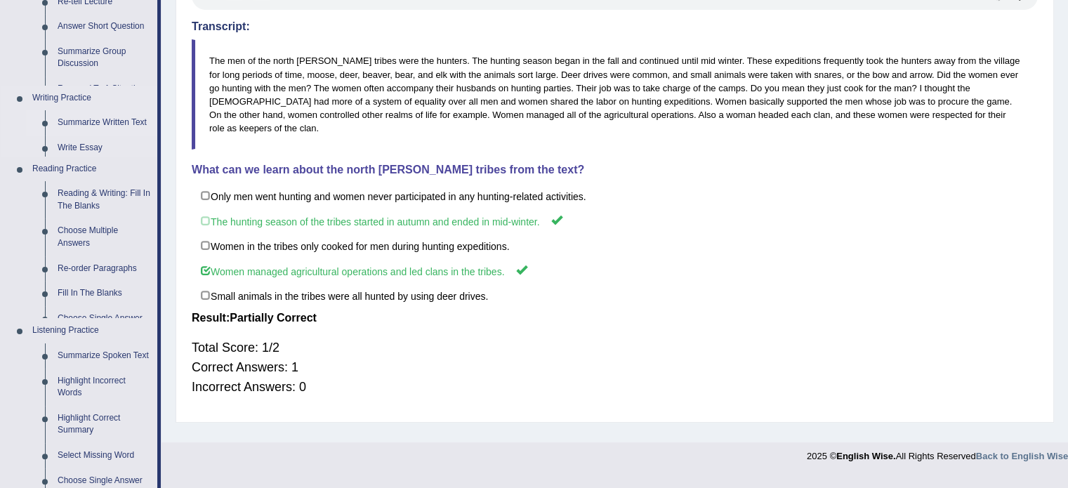
scroll to position [249, 0]
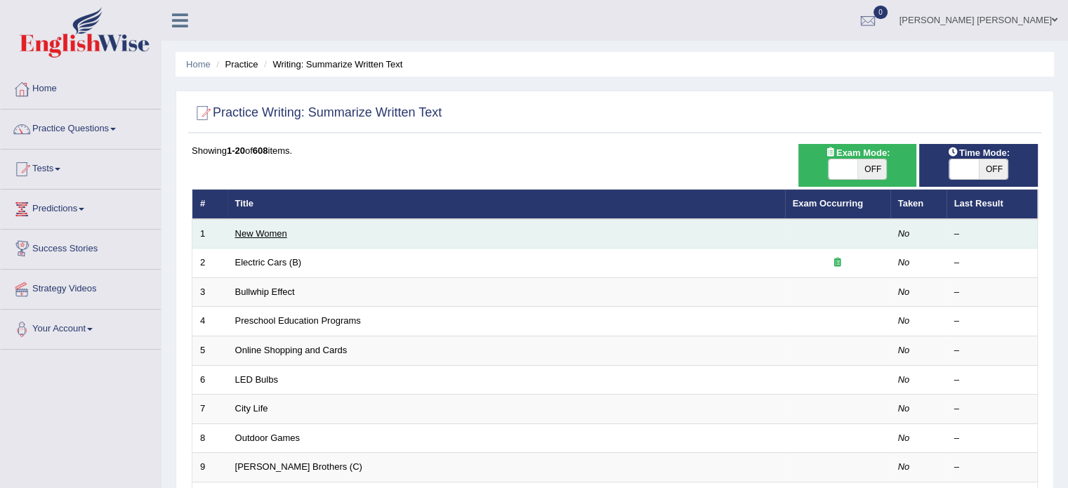
click at [251, 233] on link "New Women" at bounding box center [261, 233] width 52 height 11
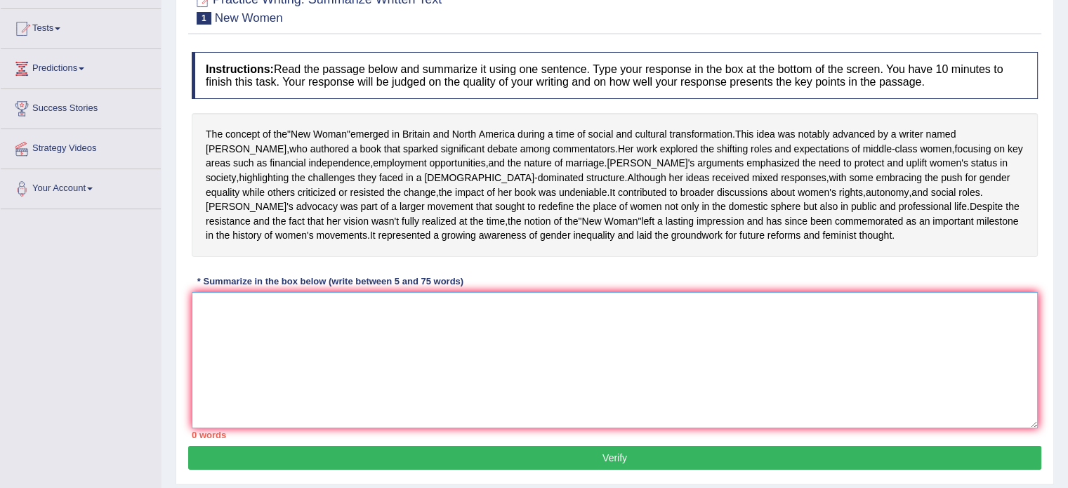
click at [247, 371] on textarea at bounding box center [615, 360] width 846 height 136
type textarea "-"
type textarea "T"
type textarea "t"
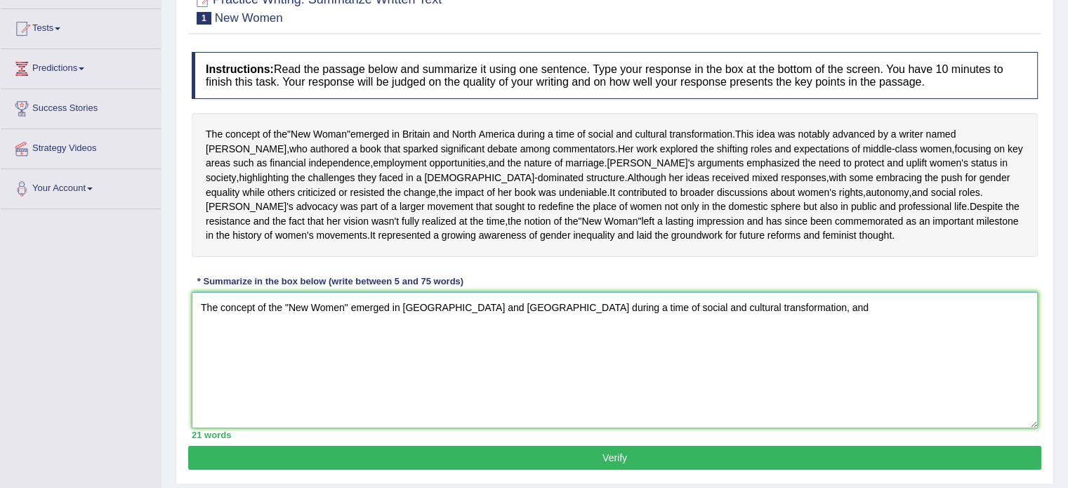
click at [787, 343] on textarea "The concept of the "New Women" emerged in [GEOGRAPHIC_DATA] and [GEOGRAPHIC_DAT…" at bounding box center [615, 360] width 846 height 136
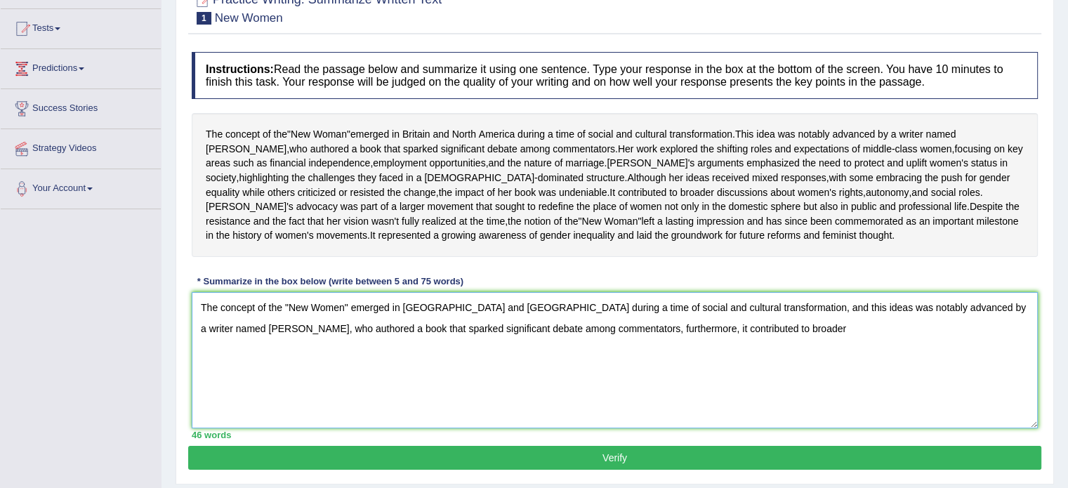
click at [688, 371] on textarea "The concept of the "New Women" emerged in [GEOGRAPHIC_DATA] and [GEOGRAPHIC_DAT…" at bounding box center [615, 360] width 846 height 136
click at [727, 377] on textarea "The concept of the "New Women" emerged in [GEOGRAPHIC_DATA] and [GEOGRAPHIC_DAT…" at bounding box center [615, 360] width 846 height 136
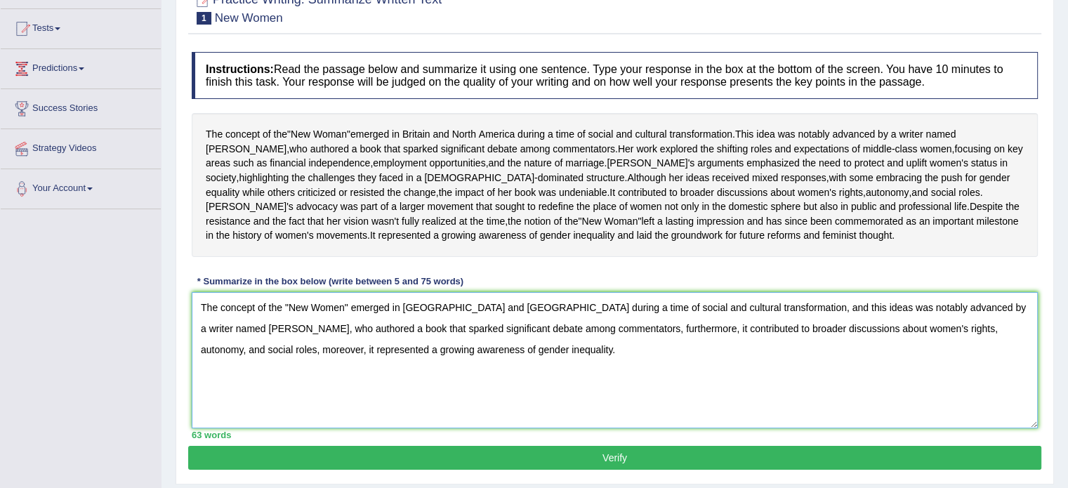
type textarea "The concept of the "New Women" emerged in [GEOGRAPHIC_DATA] and [GEOGRAPHIC_DAT…"
click at [72, 275] on div "Toggle navigation Home Practice Questions Speaking Practice Read Aloud Repeat S…" at bounding box center [534, 225] width 1068 height 730
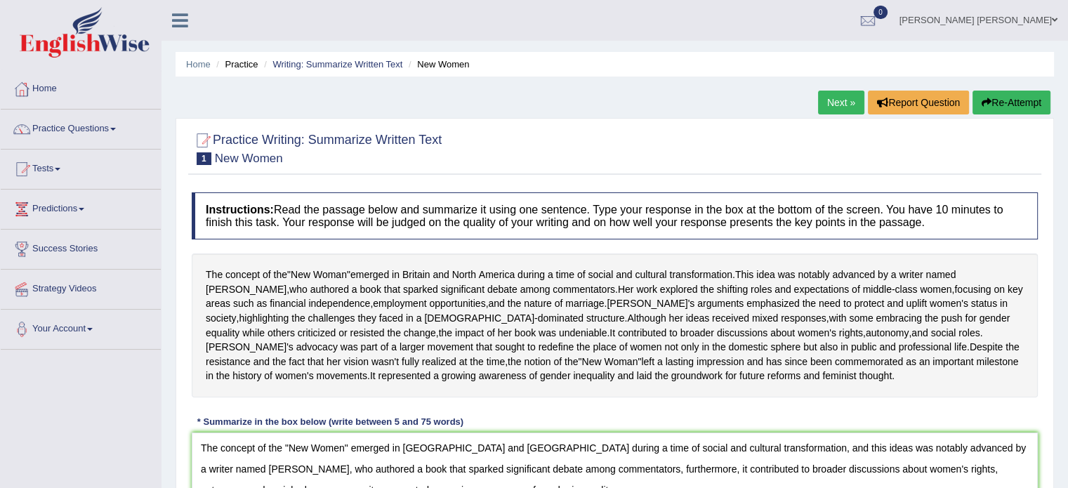
click at [825, 100] on link "Next »" at bounding box center [841, 103] width 46 height 24
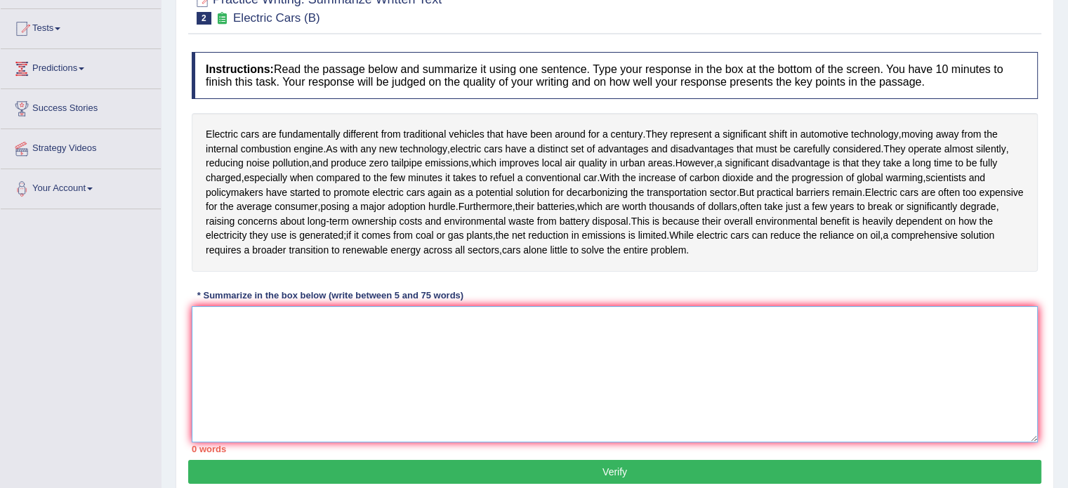
click at [256, 326] on textarea at bounding box center [615, 374] width 846 height 136
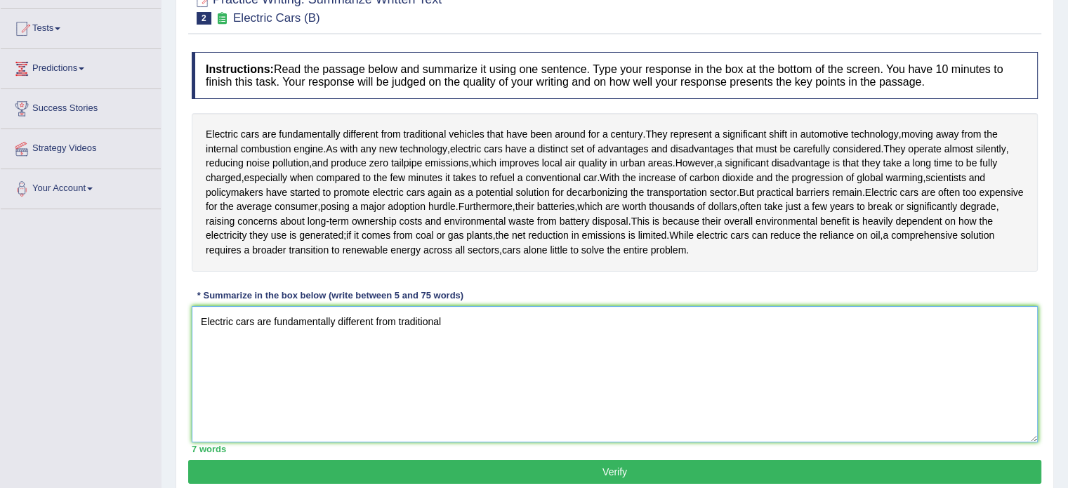
click at [465, 322] on textarea "Electric cars are fundamentally different from traditional" at bounding box center [615, 374] width 846 height 136
click at [640, 322] on textarea "Electric cars are fundamentally different from traditional vehicles that have b…" at bounding box center [615, 374] width 846 height 136
click at [682, 320] on textarea "Electric cars are fundamentally different from traditional vehicles that have b…" at bounding box center [615, 374] width 846 height 136
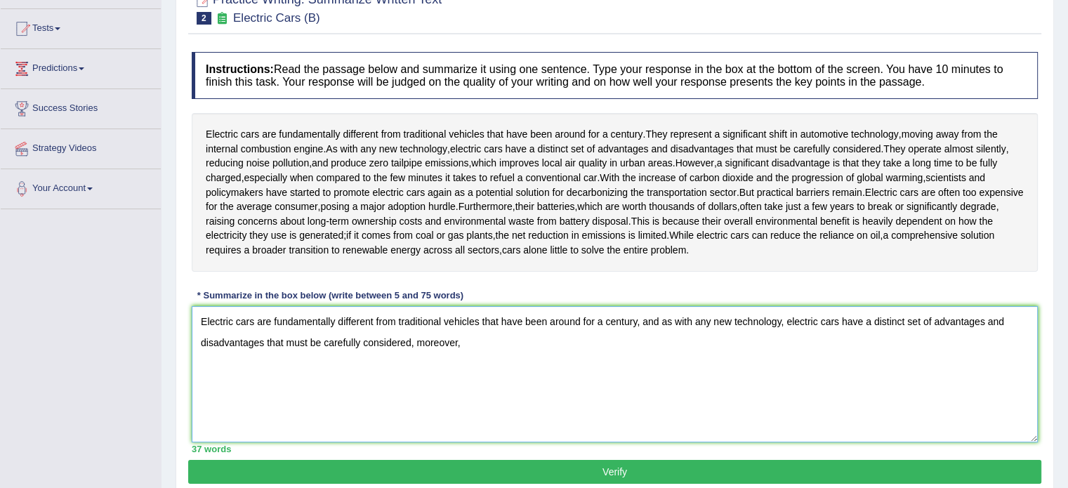
click at [378, 341] on textarea "Electric cars are fundamentally different from traditional vehicles that have b…" at bounding box center [615, 374] width 846 height 136
click at [484, 350] on textarea "Electric cars are fundamentally different from traditional vehicles that have b…" at bounding box center [615, 374] width 846 height 136
click at [426, 345] on textarea "Electric cars are fundamentally different from traditional vehicles that have b…" at bounding box center [615, 374] width 846 height 136
click at [450, 344] on textarea "Electric cars are fundamentally different from traditional vehicles that have b…" at bounding box center [615, 374] width 846 height 136
click at [491, 341] on textarea "Electric cars are fundamentally different from traditional vehicles that have b…" at bounding box center [615, 374] width 846 height 136
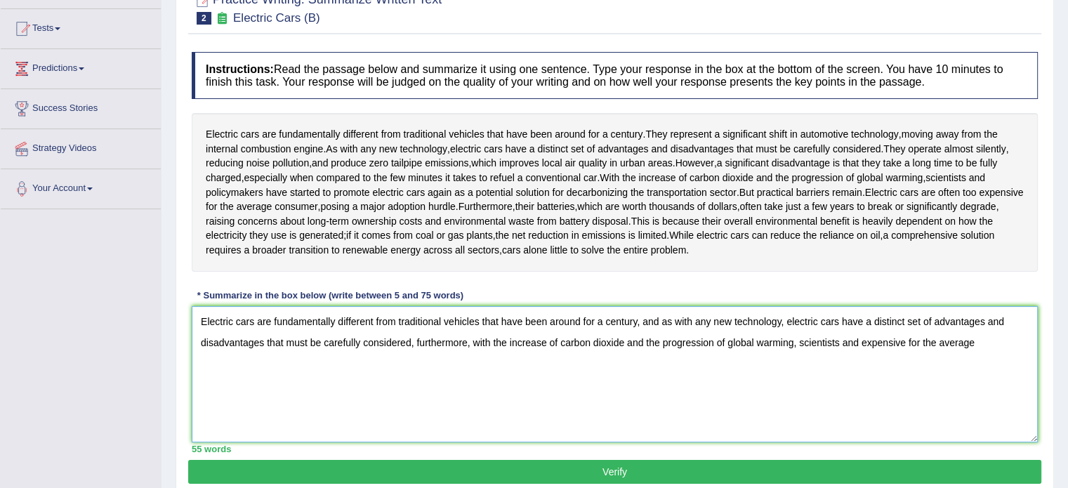
click at [963, 342] on textarea "Electric cars are fundamentally different from traditional vehicles that have b…" at bounding box center [615, 374] width 846 height 136
click at [996, 346] on textarea "Electric cars are fundamentally different from traditional vehicles that have b…" at bounding box center [615, 374] width 846 height 136
drag, startPoint x: 867, startPoint y: 347, endPoint x: 1010, endPoint y: 354, distance: 142.7
click at [1010, 354] on textarea "Electric cars are fundamentally different from traditional vehicles that have b…" at bounding box center [615, 374] width 846 height 136
drag, startPoint x: 474, startPoint y: 340, endPoint x: 888, endPoint y: 350, distance: 414.4
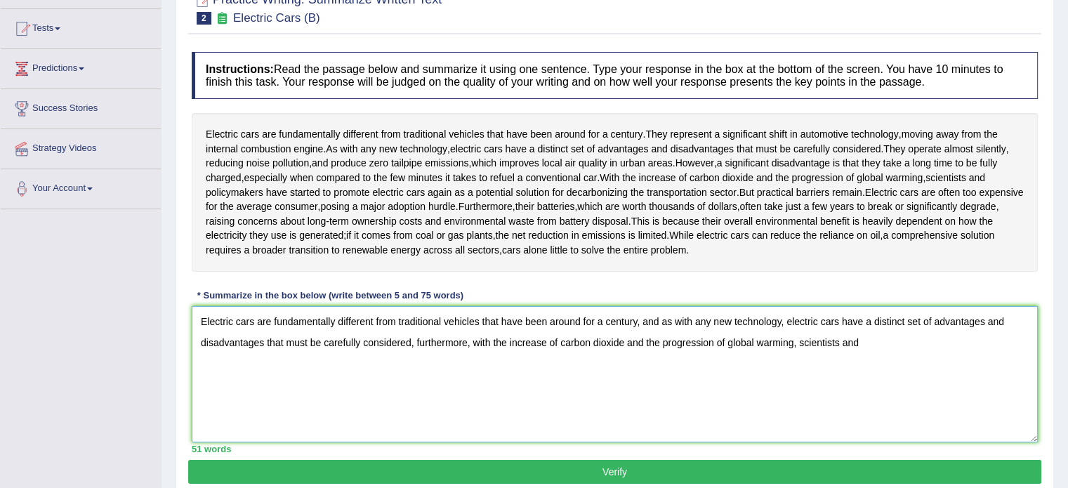
click at [888, 350] on textarea "Electric cars are fundamentally different from traditional vehicles that have b…" at bounding box center [615, 374] width 846 height 136
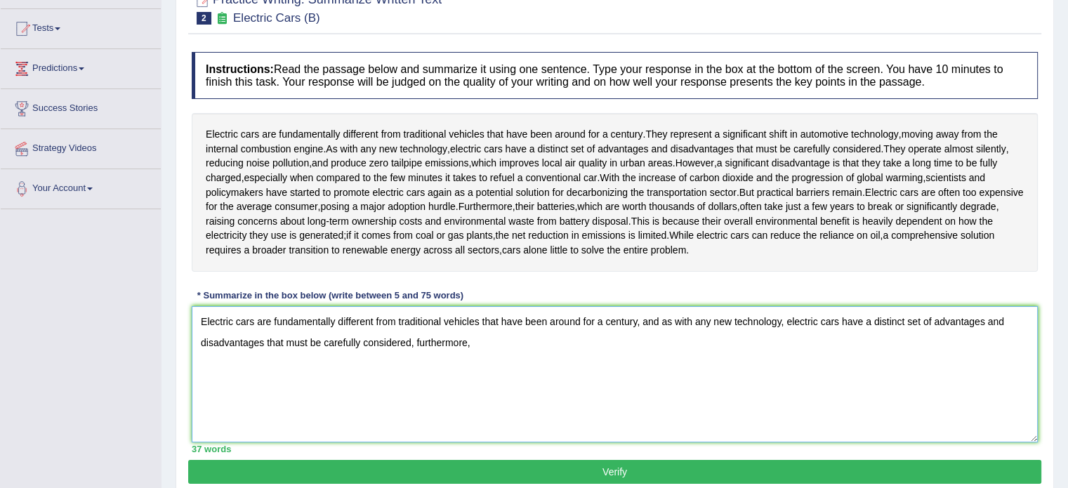
click at [427, 345] on textarea "Electric cars are fundamentally different from traditional vehicles that have b…" at bounding box center [615, 374] width 846 height 136
click at [435, 340] on textarea "Electric cars are fundamentally different from traditional vehicles that have b…" at bounding box center [615, 374] width 846 height 136
click at [490, 344] on textarea "Electric cars are fundamentally different from traditional vehicles that have b…" at bounding box center [615, 374] width 846 height 136
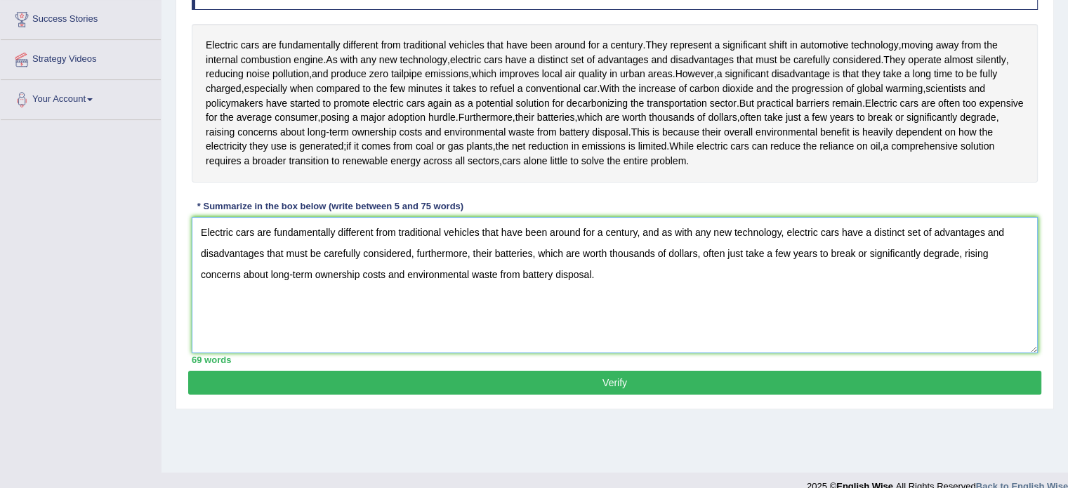
scroll to position [179, 0]
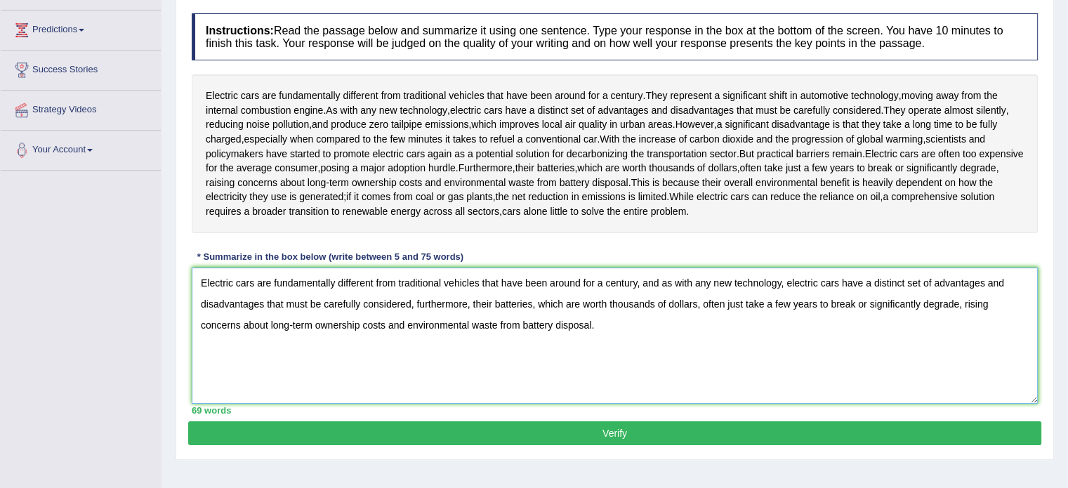
type textarea "Electric cars are fundamentally different from traditional vehicles that have b…"
click at [420, 437] on button "Verify" at bounding box center [614, 433] width 853 height 24
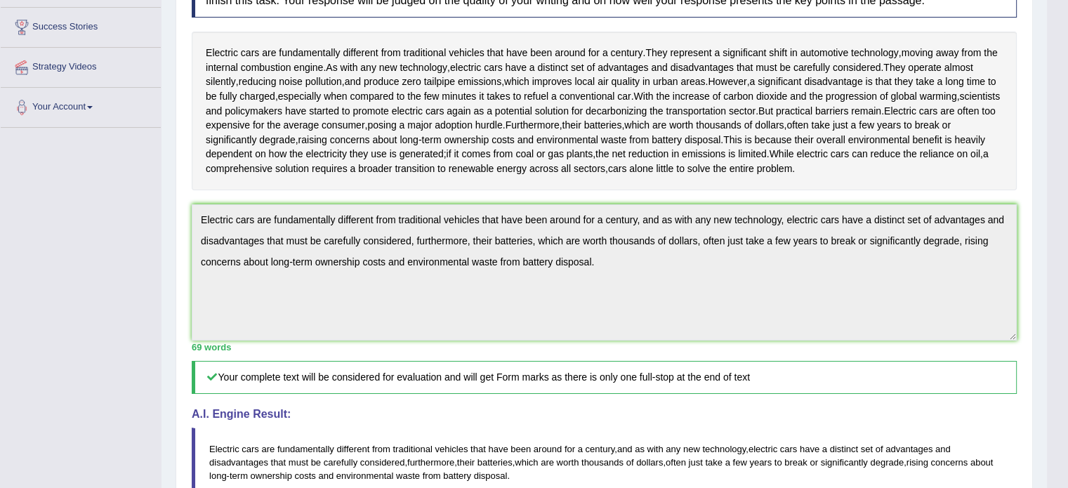
scroll to position [214, 0]
